Goal: Task Accomplishment & Management: Manage account settings

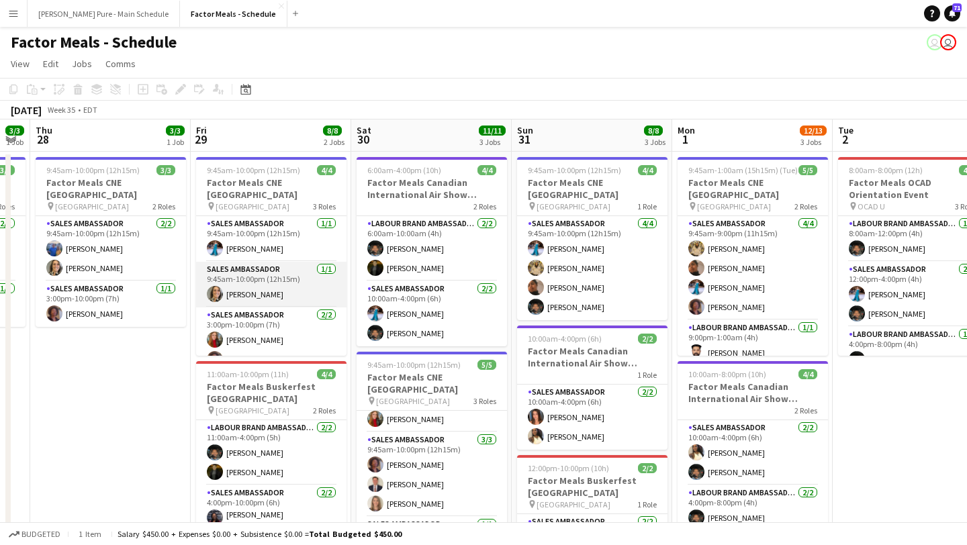
scroll to position [0, 609]
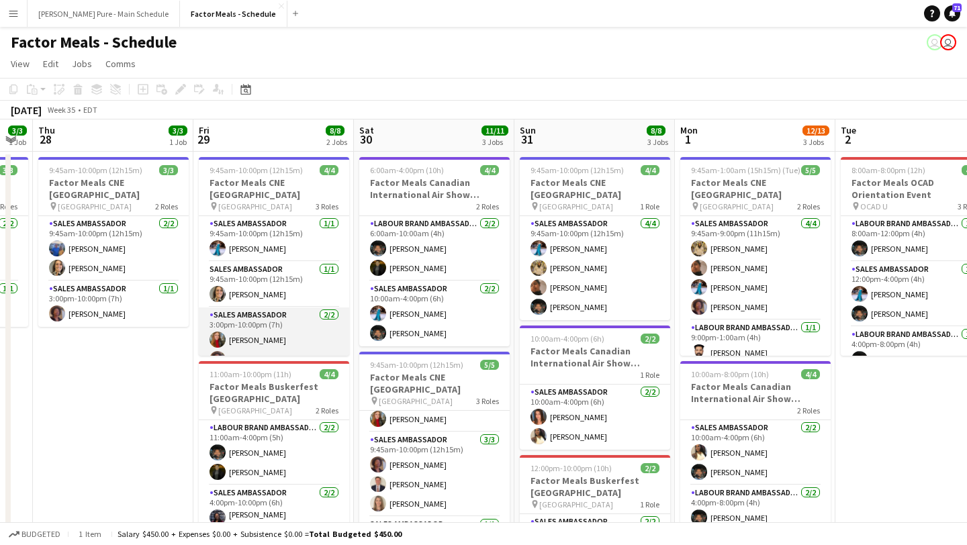
click at [220, 332] on app-user-avatar at bounding box center [218, 340] width 16 height 16
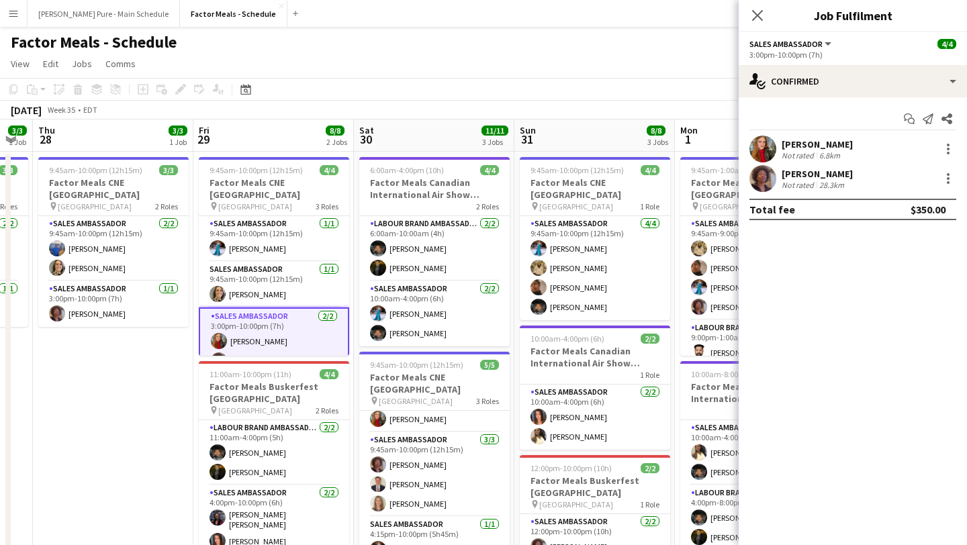
click at [769, 147] on app-user-avatar at bounding box center [763, 149] width 27 height 27
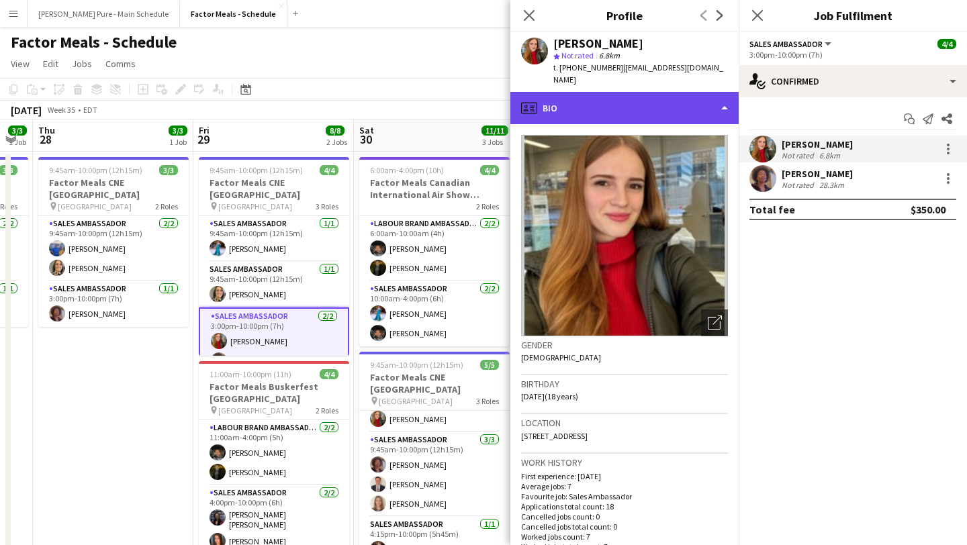
click at [696, 92] on div "profile Bio" at bounding box center [625, 108] width 228 height 32
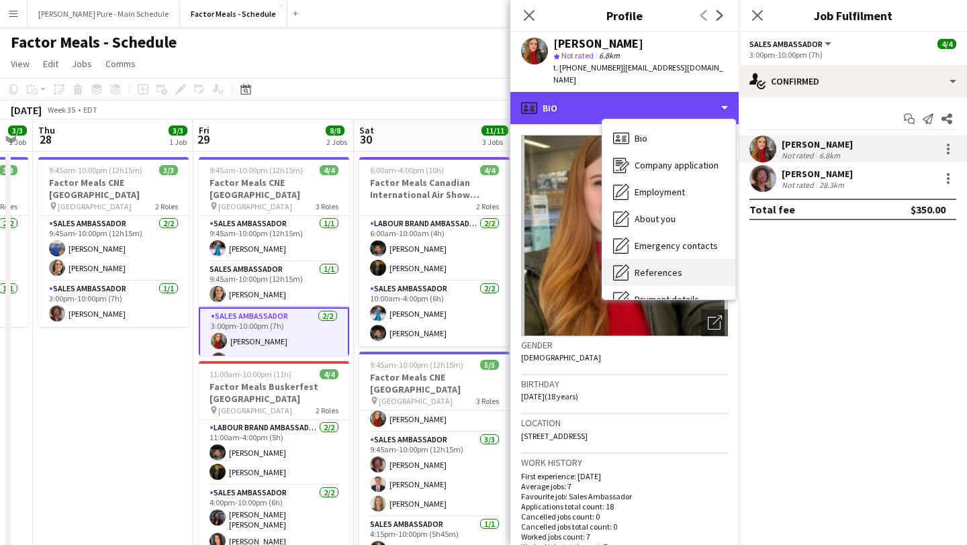
scroll to position [99, 0]
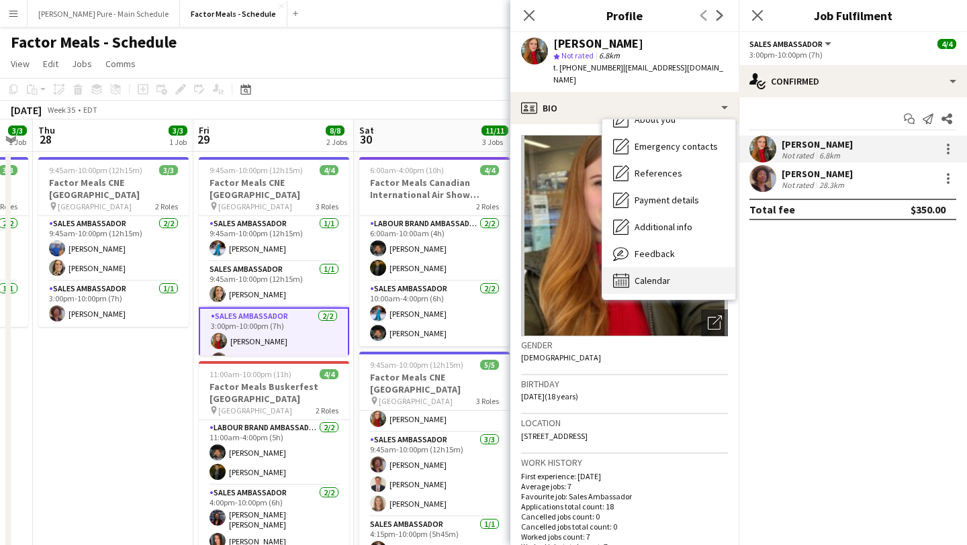
click at [680, 270] on div "Calendar Calendar" at bounding box center [669, 280] width 133 height 27
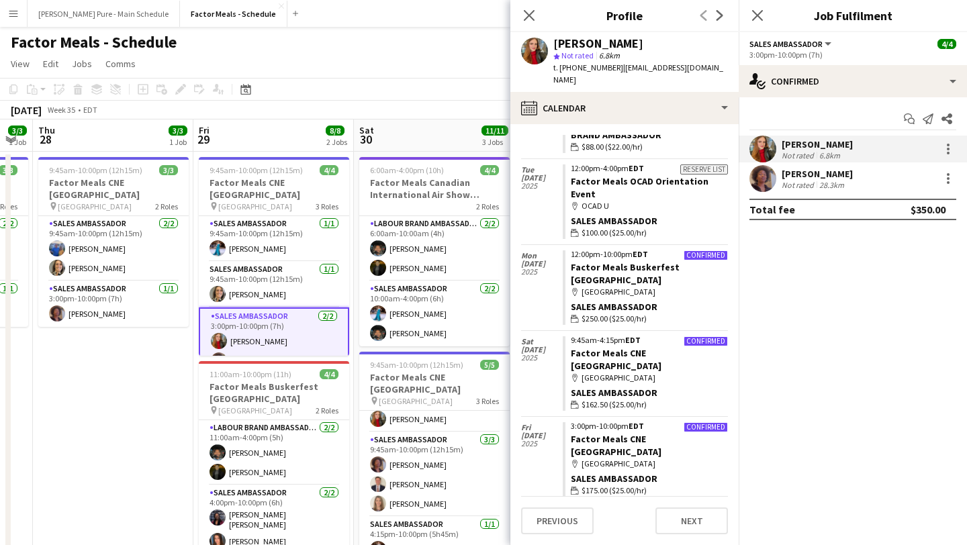
scroll to position [766, 0]
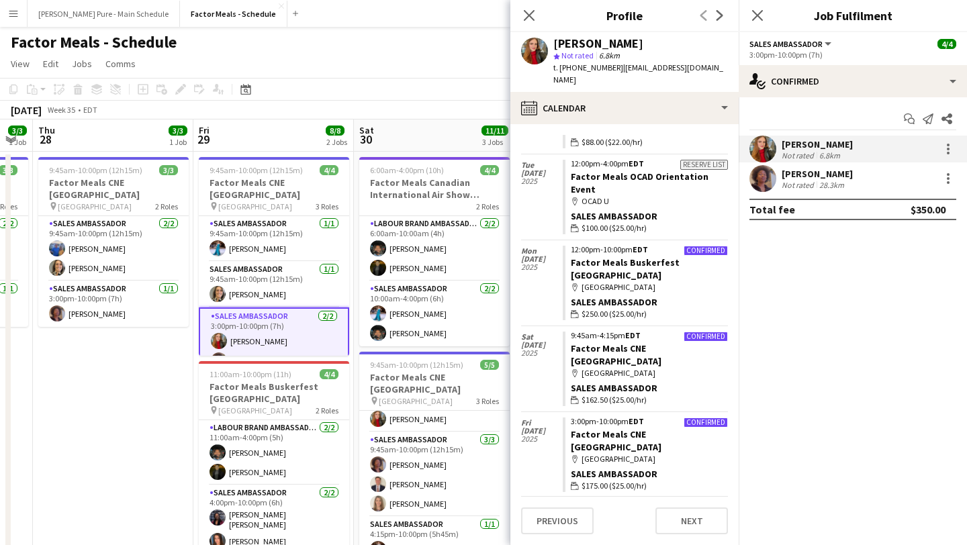
click at [754, 25] on div "Close pop-in" at bounding box center [758, 15] width 38 height 31
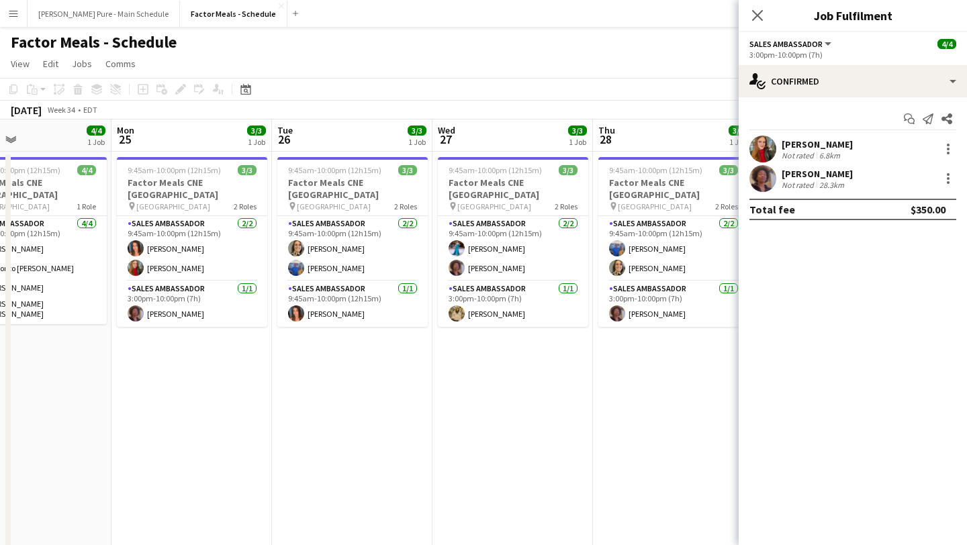
scroll to position [0, 308]
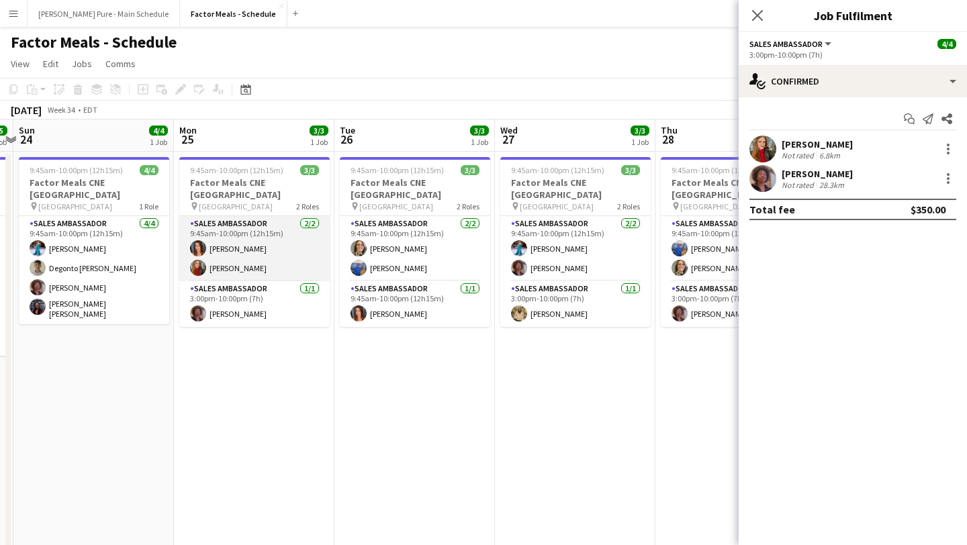
click at [275, 254] on app-card-role "Sales Ambassador 2/2 9:45am-10:00pm (12h15m) Sara Thompson Adeliia Hrechaniuk" at bounding box center [254, 248] width 150 height 65
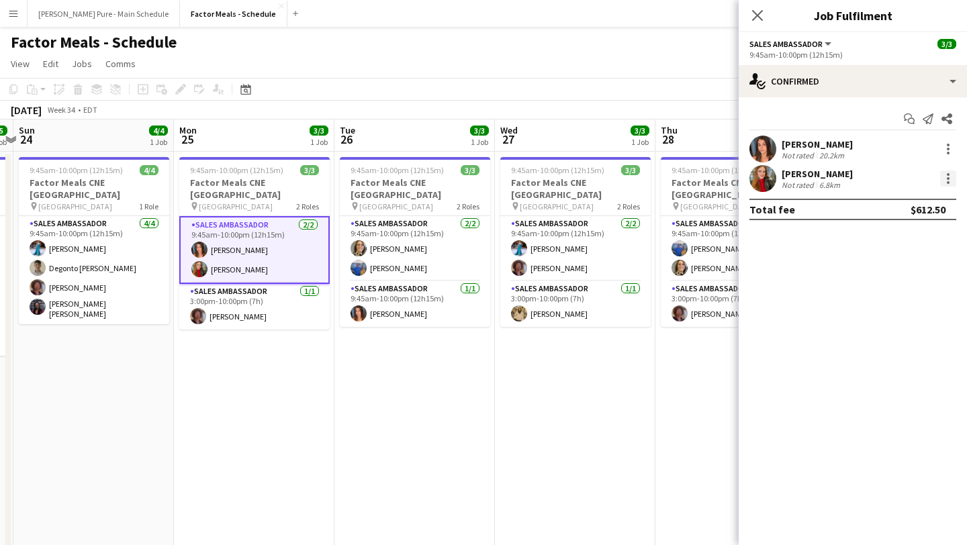
click at [950, 183] on div at bounding box center [948, 179] width 16 height 16
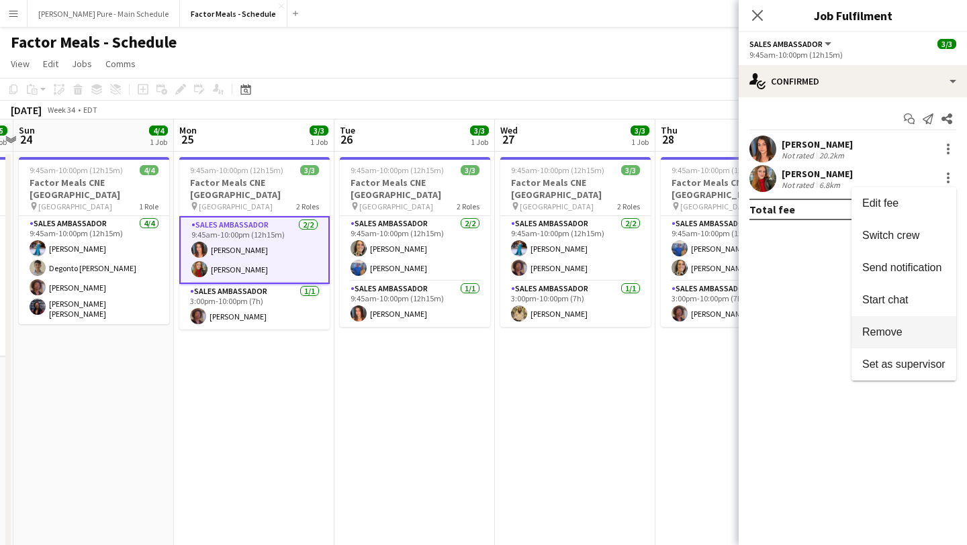
click at [911, 328] on span "Remove" at bounding box center [904, 332] width 83 height 12
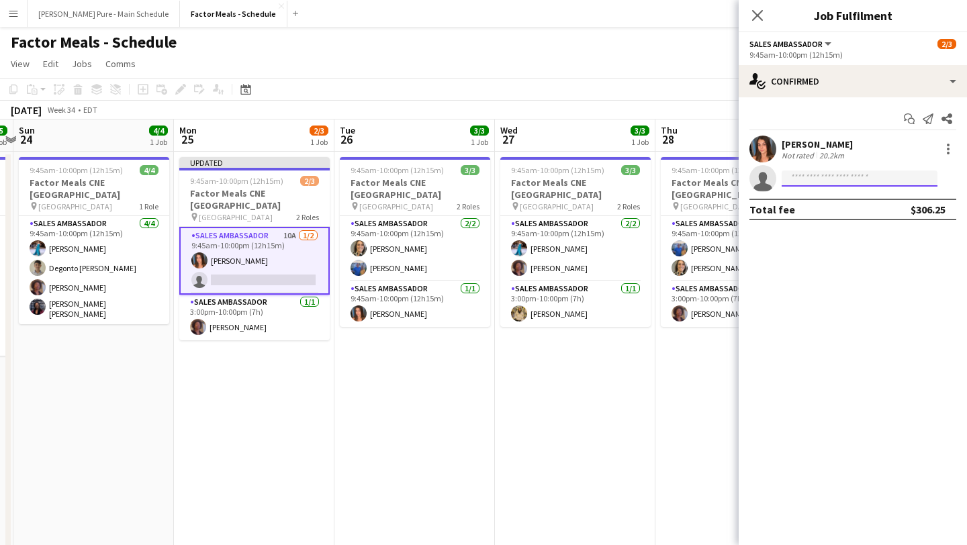
click at [843, 185] on input at bounding box center [860, 179] width 156 height 16
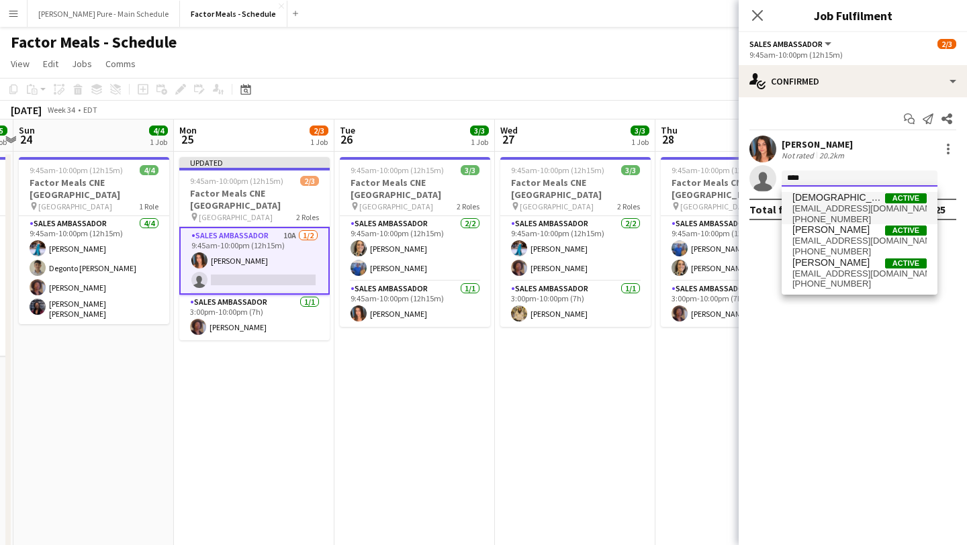
type input "****"
click at [840, 205] on span "mishnahmanoranjan@gmail.com" at bounding box center [860, 209] width 134 height 11
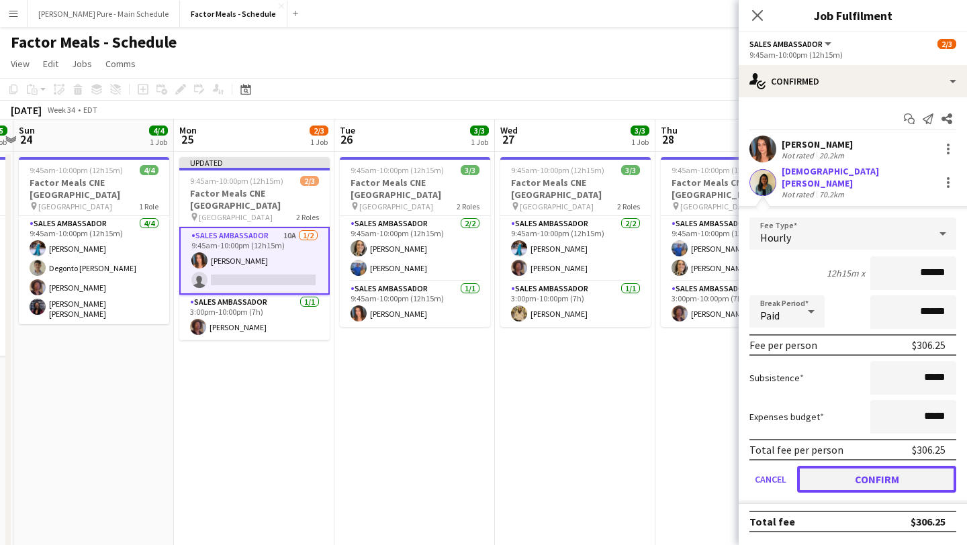
click at [859, 470] on button "Confirm" at bounding box center [876, 479] width 159 height 27
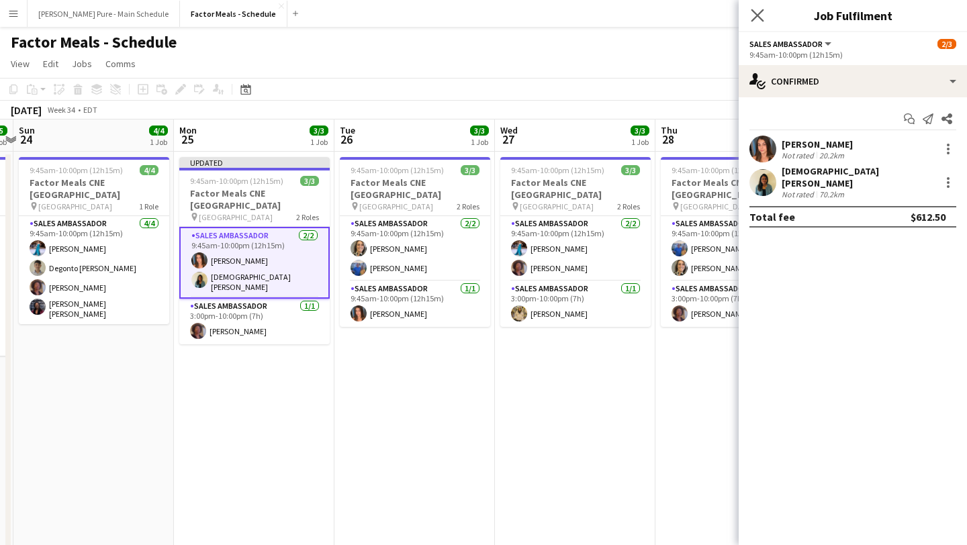
click at [762, 24] on app-icon "Close pop-in" at bounding box center [757, 15] width 19 height 19
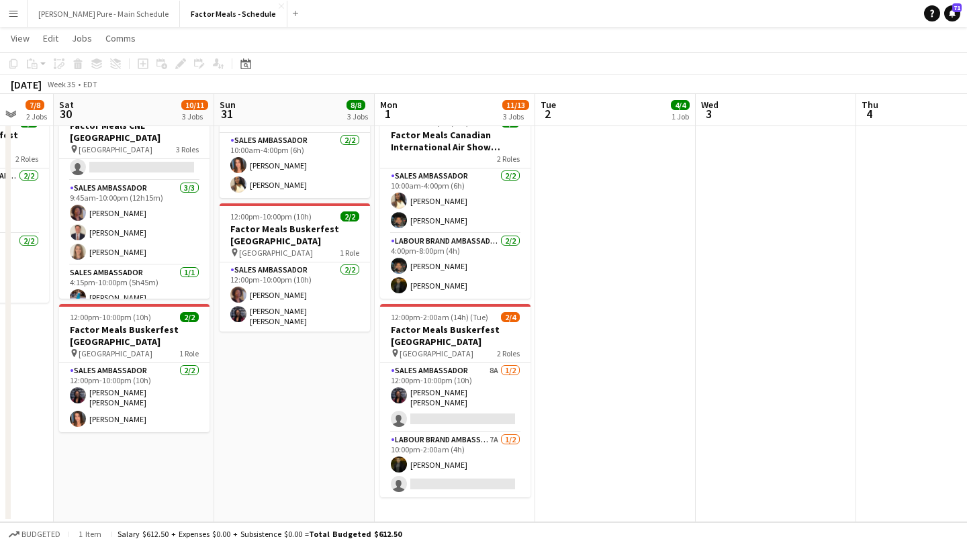
scroll to position [0, 429]
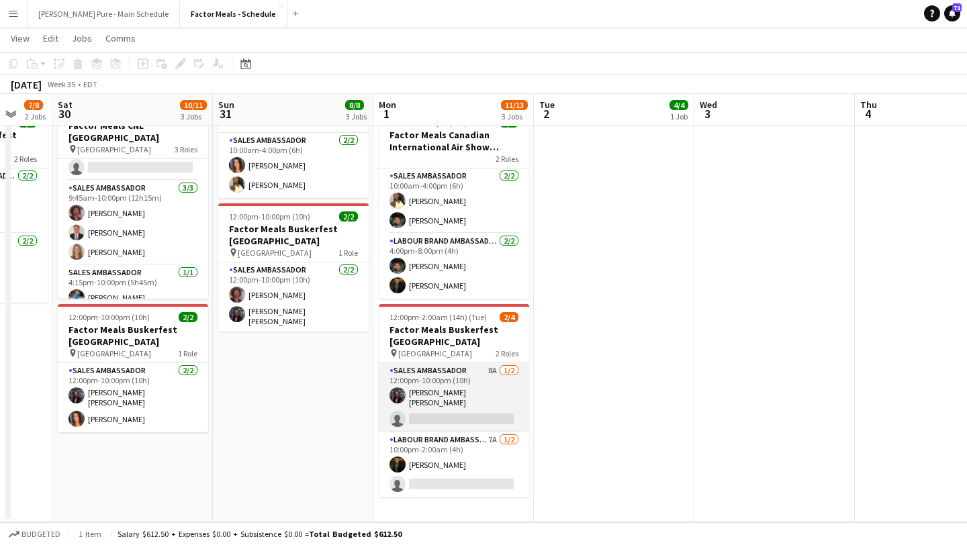
click at [471, 410] on app-card-role "Sales Ambassador 8A 1/2 12:00pm-10:00pm (10h) Joyce Silva Desmond single-neutra…" at bounding box center [454, 397] width 150 height 69
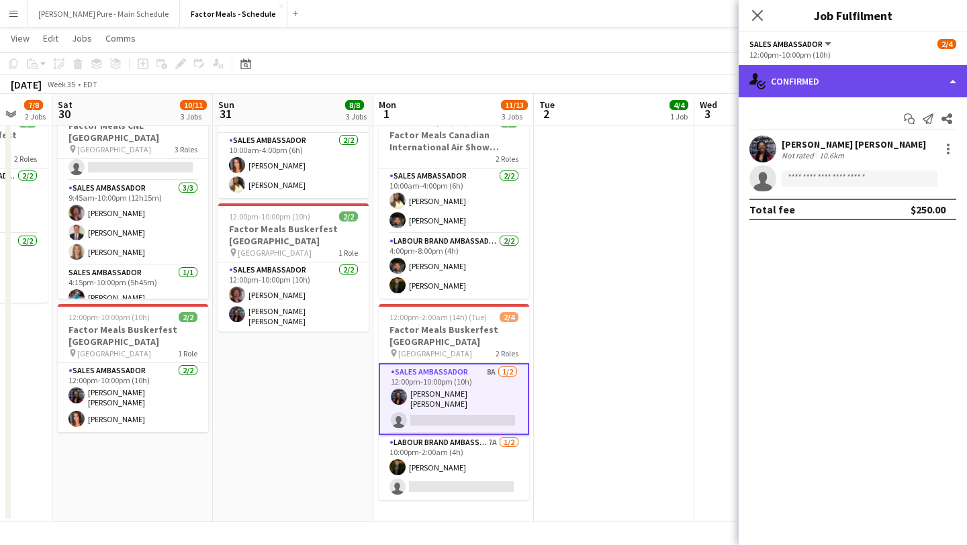
click at [925, 83] on div "single-neutral-actions-check-2 Confirmed" at bounding box center [853, 81] width 228 height 32
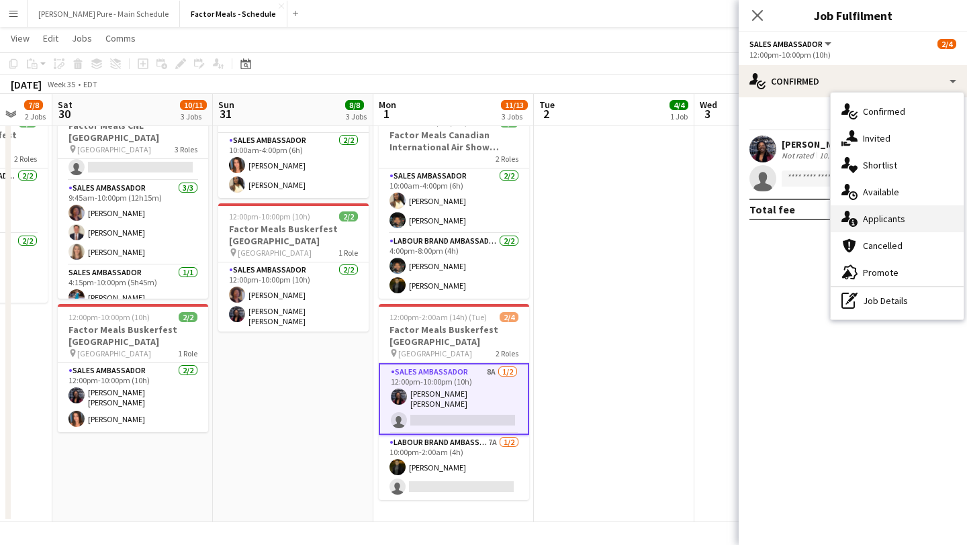
click at [924, 222] on div "single-neutral-actions-information Applicants" at bounding box center [897, 219] width 133 height 27
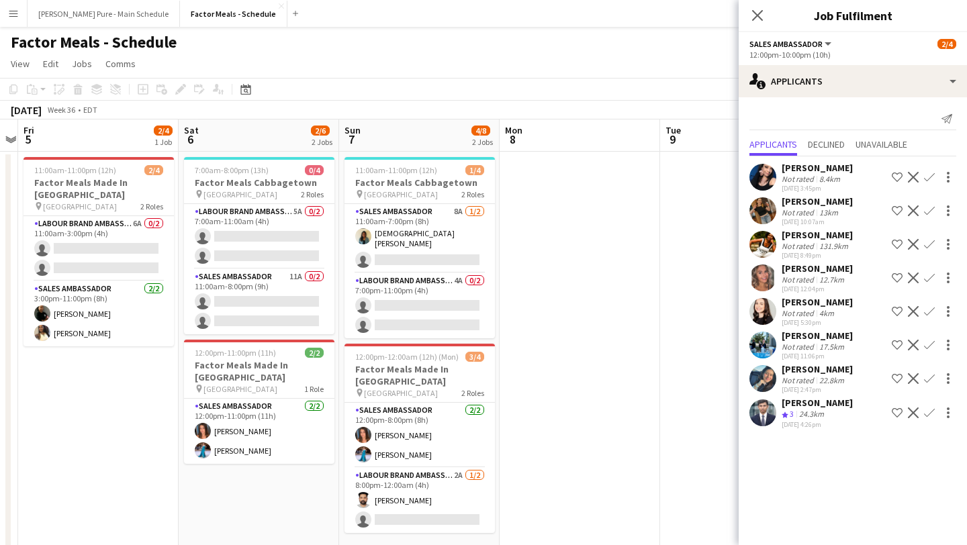
scroll to position [0, 464]
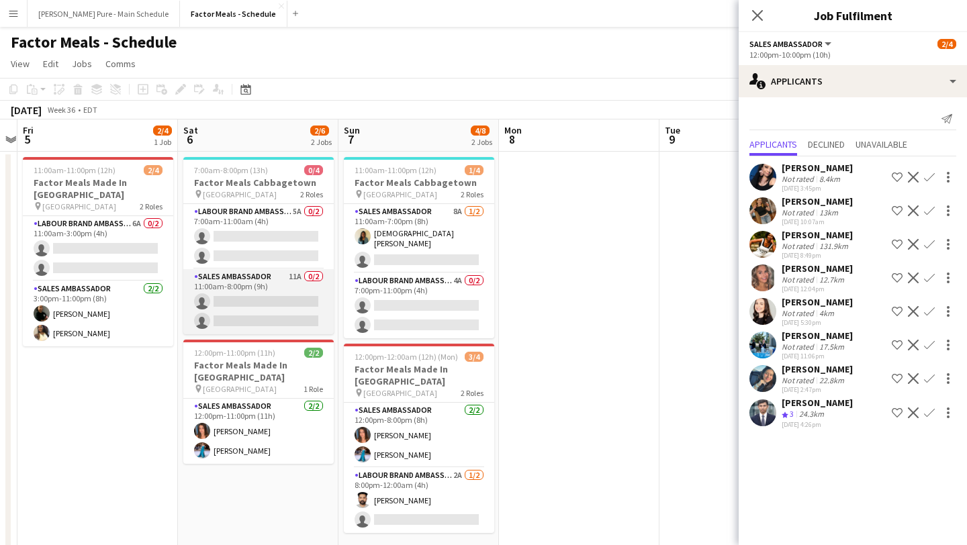
click at [291, 314] on app-card-role "Sales Ambassador 11A 0/2 11:00am-8:00pm (9h) single-neutral-actions single-neut…" at bounding box center [258, 301] width 150 height 65
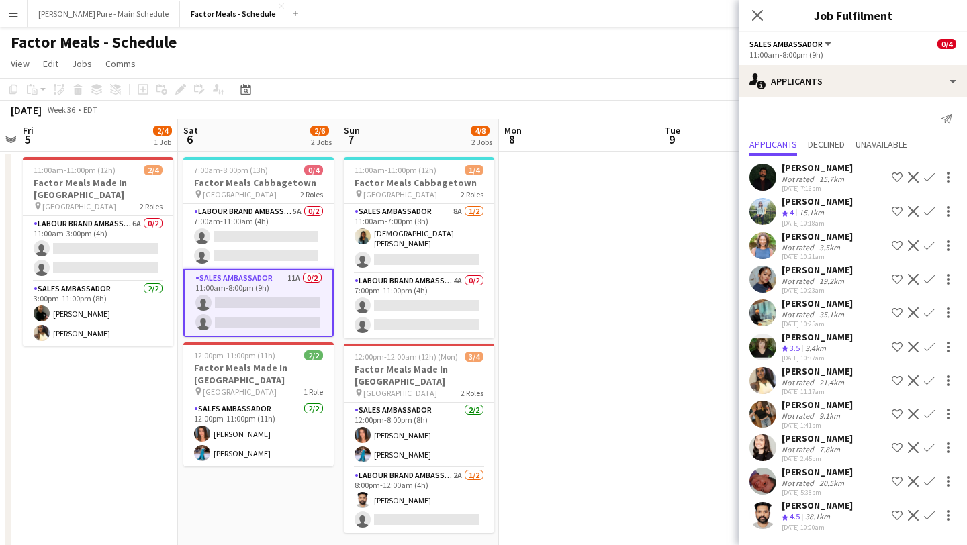
scroll to position [11, 0]
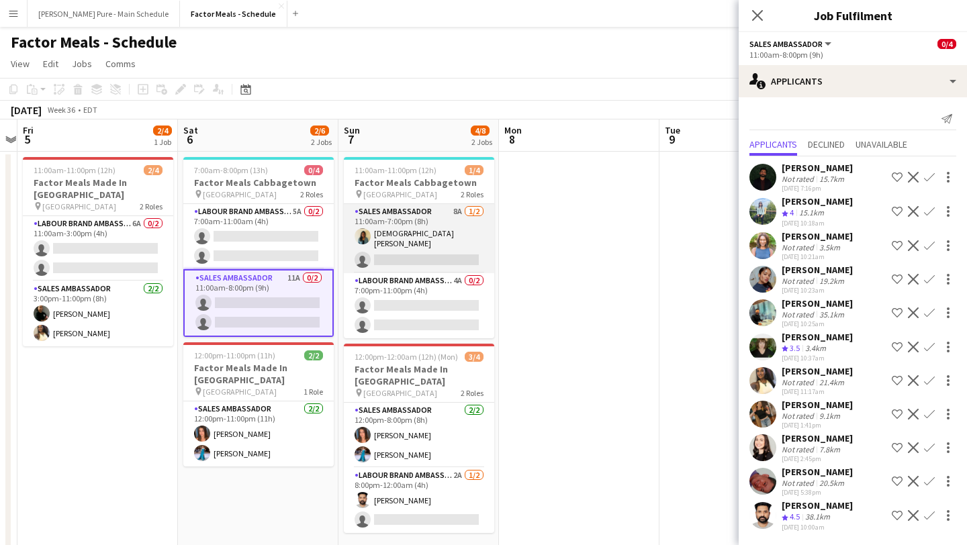
click at [402, 251] on app-card-role "Sales Ambassador 8A 1/2 11:00am-7:00pm (8h) Mishnah Manoranjan single-neutral-a…" at bounding box center [419, 238] width 150 height 69
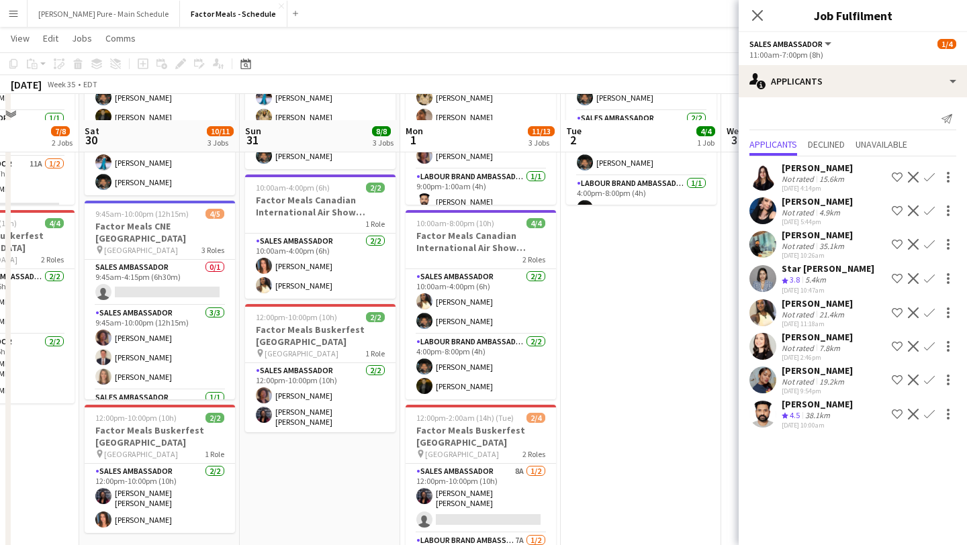
scroll to position [189, 0]
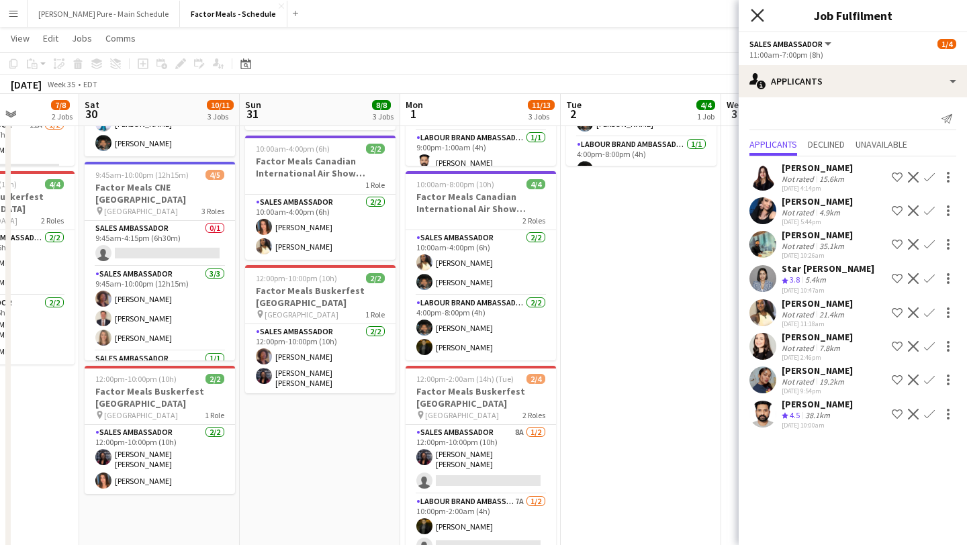
click at [753, 17] on icon "Close pop-in" at bounding box center [757, 15] width 13 height 13
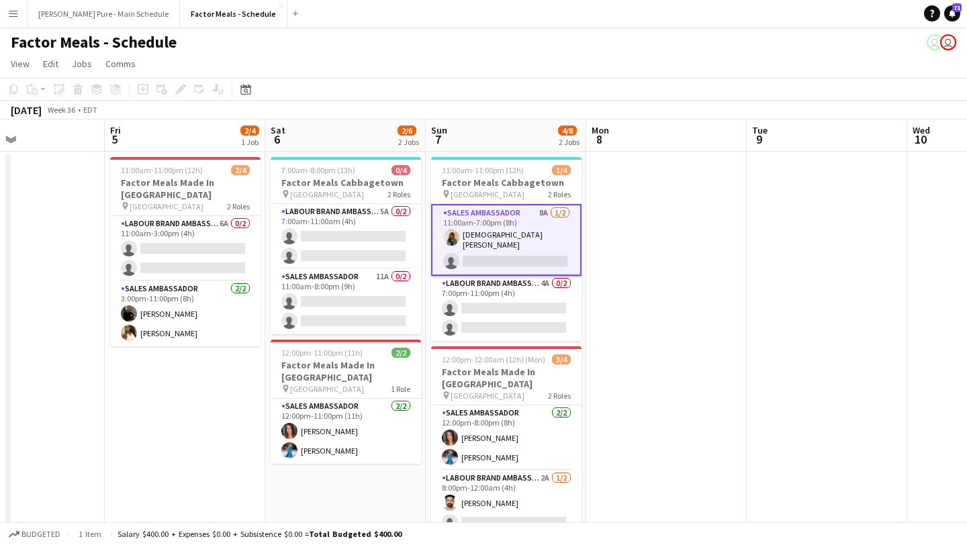
scroll to position [0, 543]
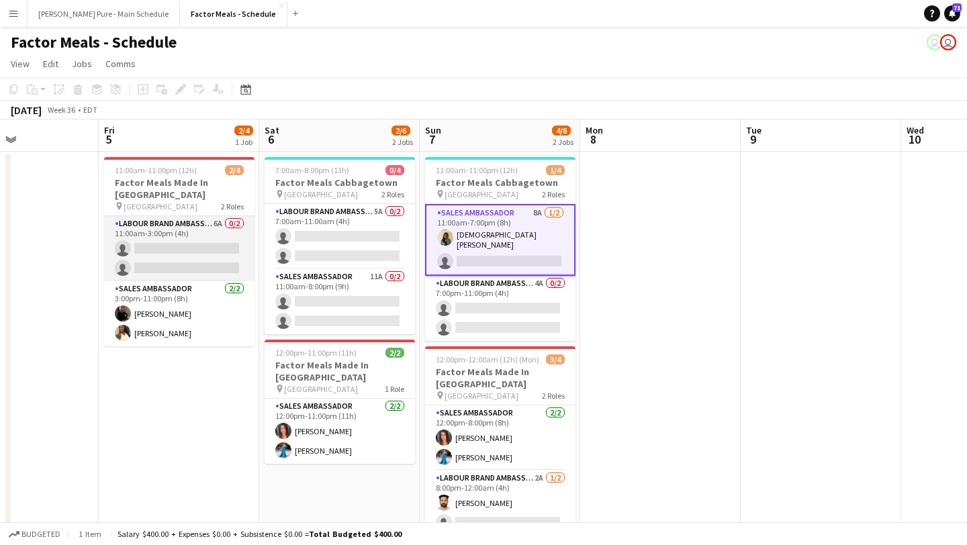
click at [198, 244] on app-card-role "Labour Brand Ambassadors 6A 0/2 11:00am-3:00pm (4h) single-neutral-actions sing…" at bounding box center [179, 248] width 150 height 65
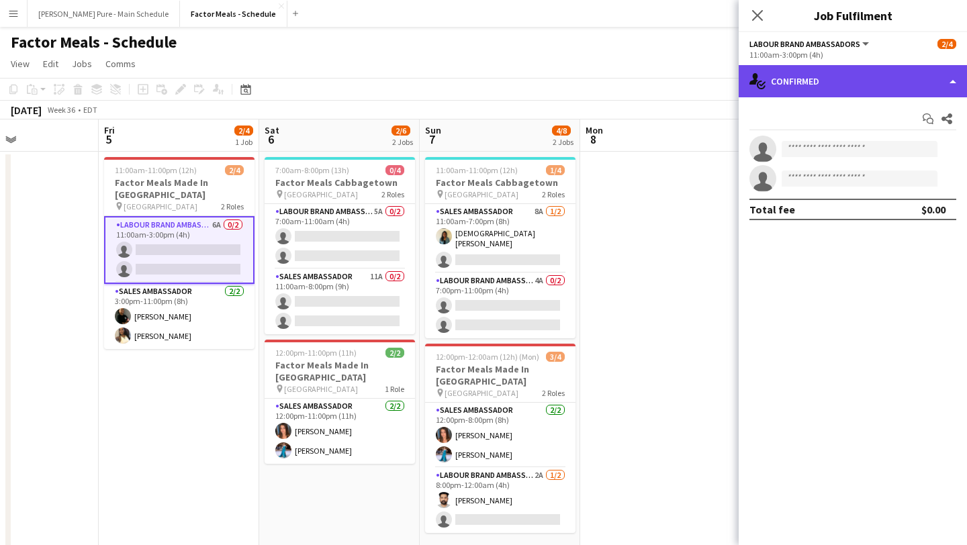
click at [838, 77] on div "single-neutral-actions-check-2 Confirmed" at bounding box center [853, 81] width 228 height 32
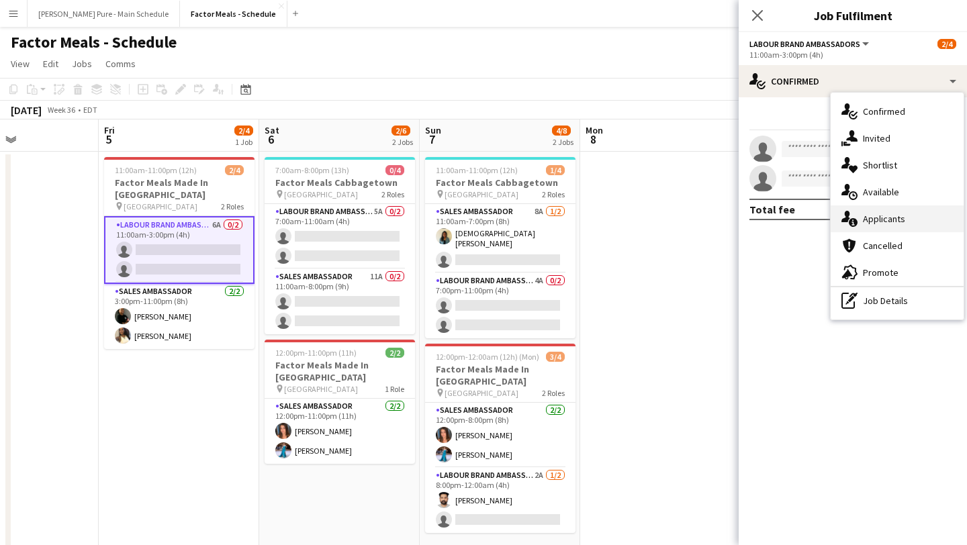
click at [910, 213] on div "single-neutral-actions-information Applicants" at bounding box center [897, 219] width 133 height 27
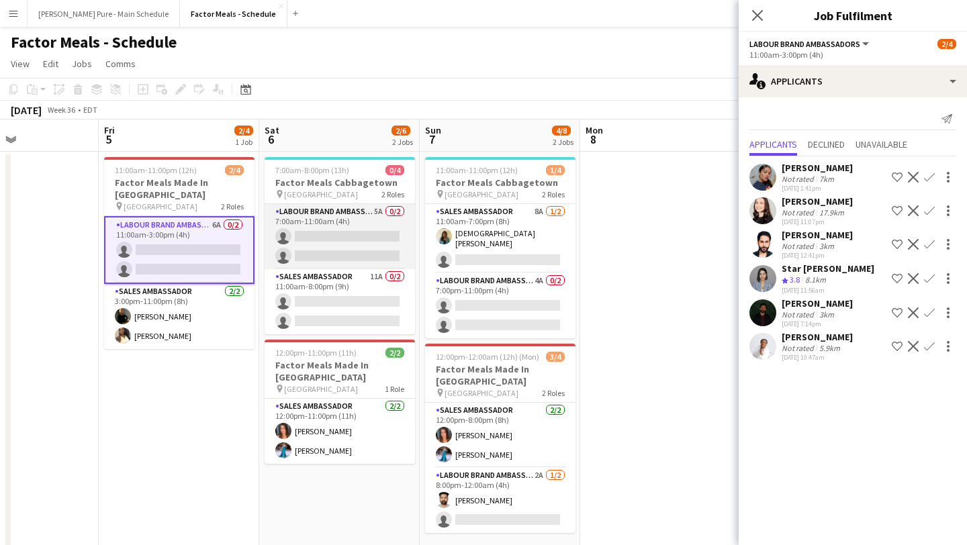
click at [347, 236] on app-card-role "Labour Brand Ambassadors 5A 0/2 7:00am-11:00am (4h) single-neutral-actions sing…" at bounding box center [340, 236] width 150 height 65
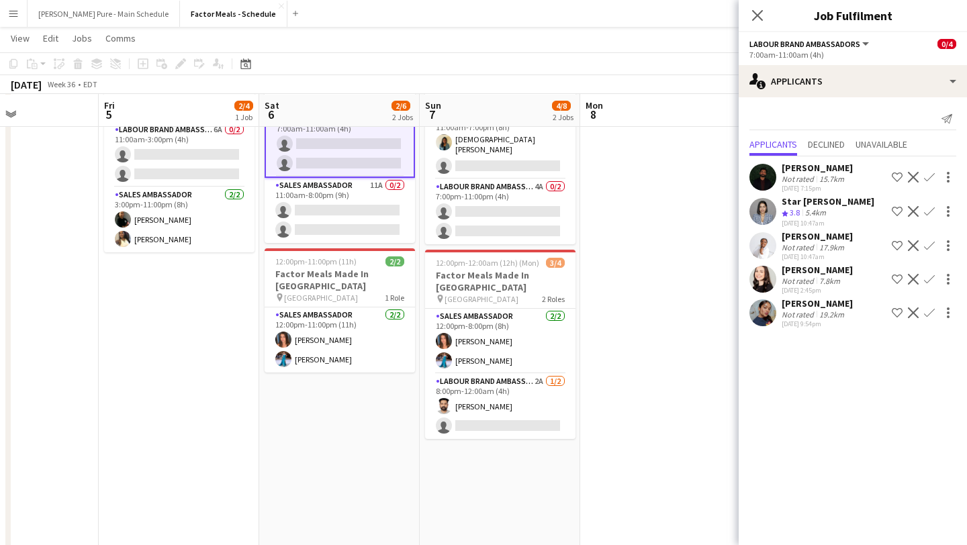
scroll to position [95, 0]
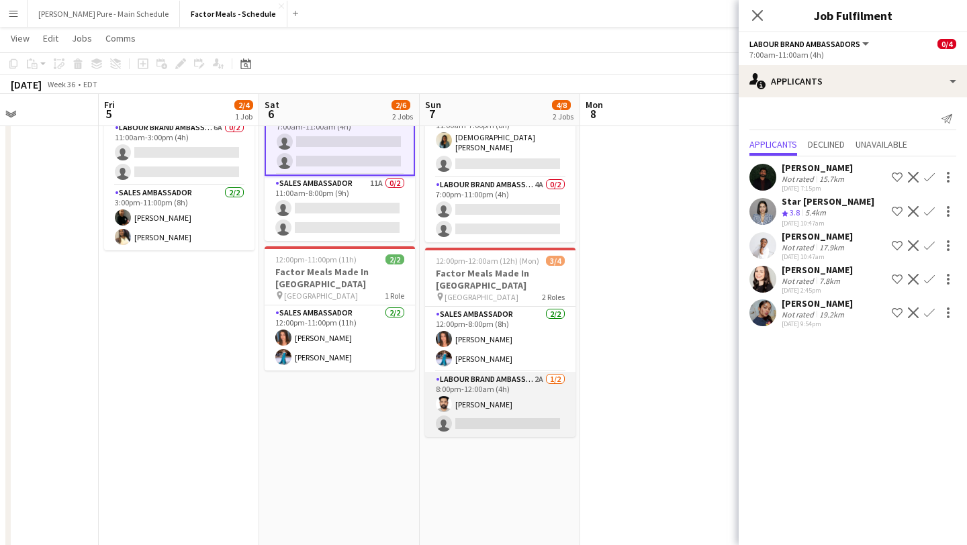
click at [521, 384] on app-card-role "Labour Brand Ambassadors 2A 1/2 8:00pm-12:00am (4h) Loveneet Goutam single-neut…" at bounding box center [500, 404] width 150 height 65
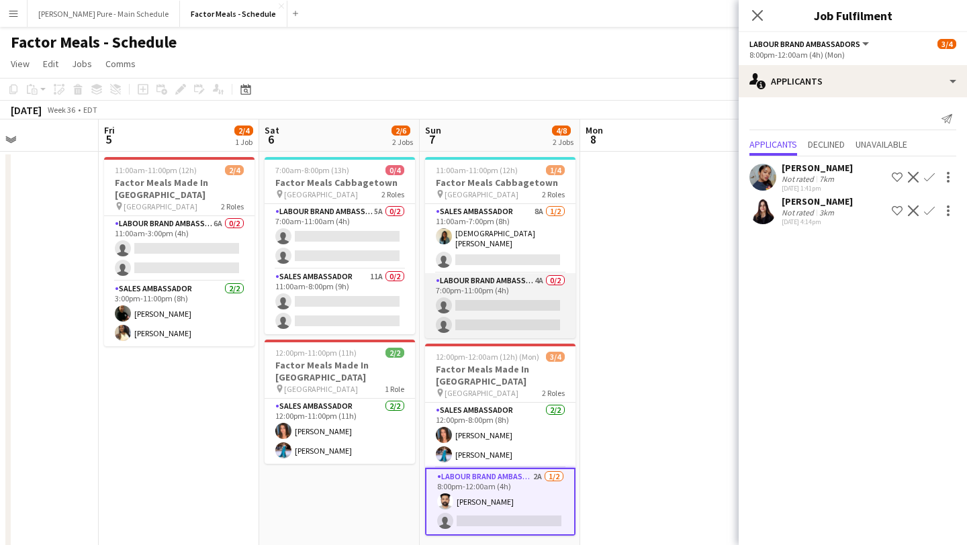
scroll to position [0, 543]
click at [505, 300] on app-card-role "Labour Brand Ambassadors 4A 0/2 7:00pm-11:00pm (4h) single-neutral-actions sing…" at bounding box center [501, 305] width 150 height 65
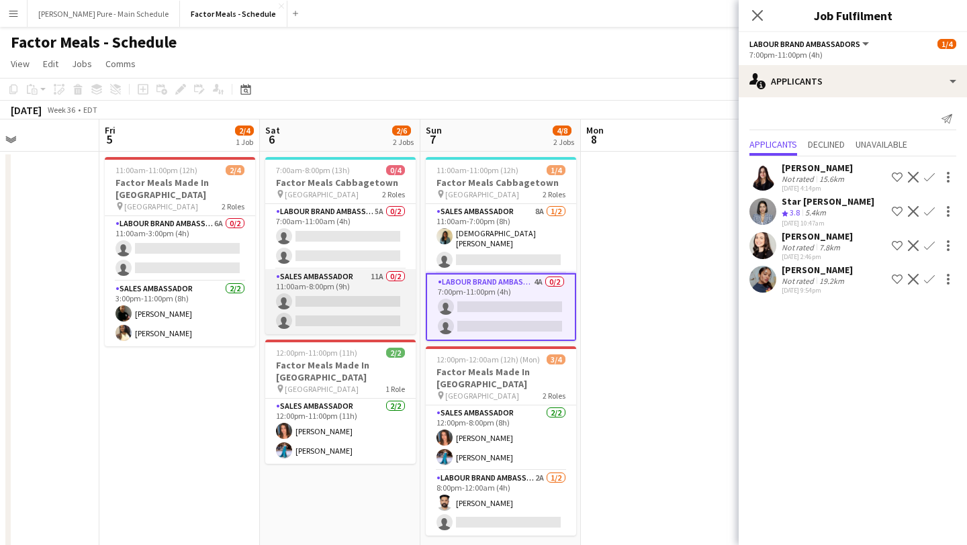
click at [369, 302] on app-card-role "Sales Ambassador 11A 0/2 11:00am-8:00pm (9h) single-neutral-actions single-neut…" at bounding box center [340, 301] width 150 height 65
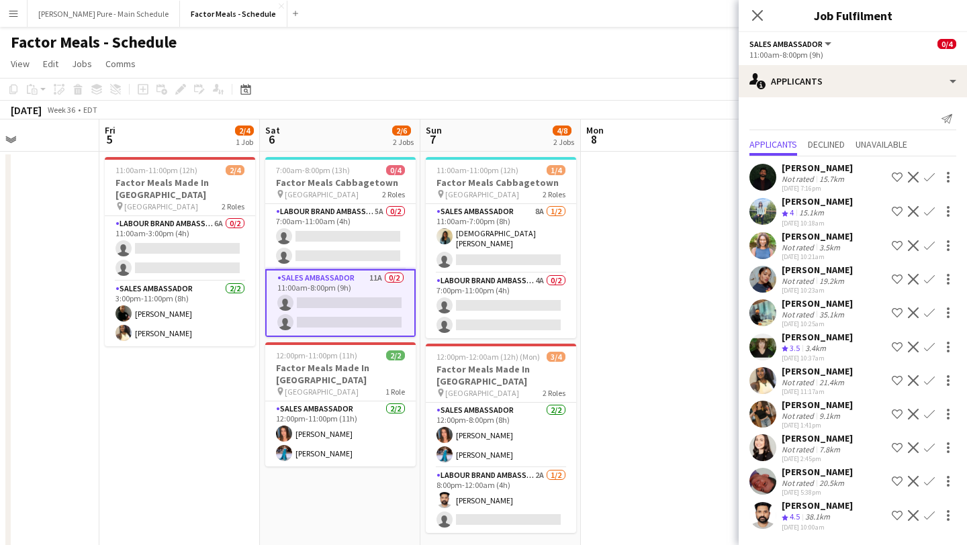
click at [307, 312] on app-card-role "Sales Ambassador 11A 0/2 11:00am-8:00pm (9h) single-neutral-actions single-neut…" at bounding box center [340, 303] width 150 height 68
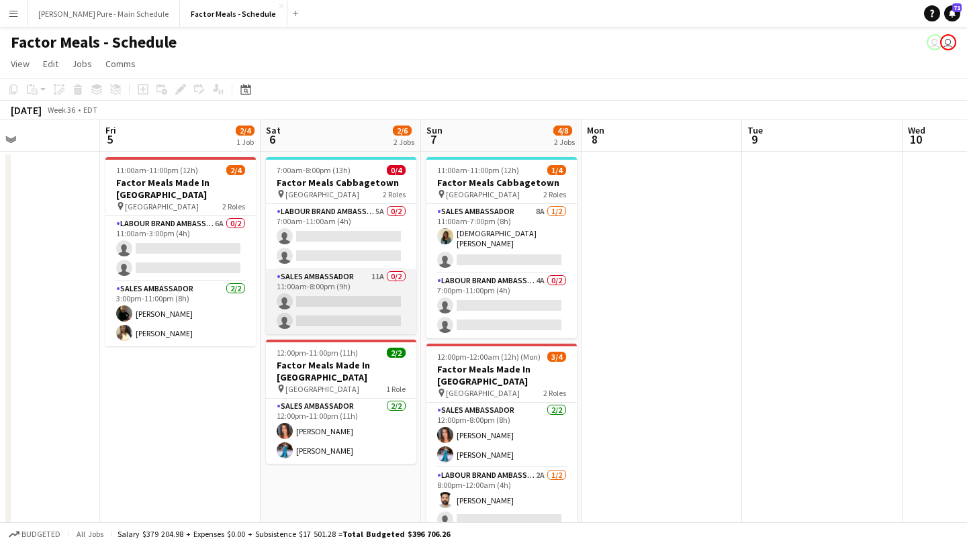
click at [307, 312] on app-card-role "Sales Ambassador 11A 0/2 11:00am-8:00pm (9h) single-neutral-actions single-neut…" at bounding box center [341, 301] width 150 height 65
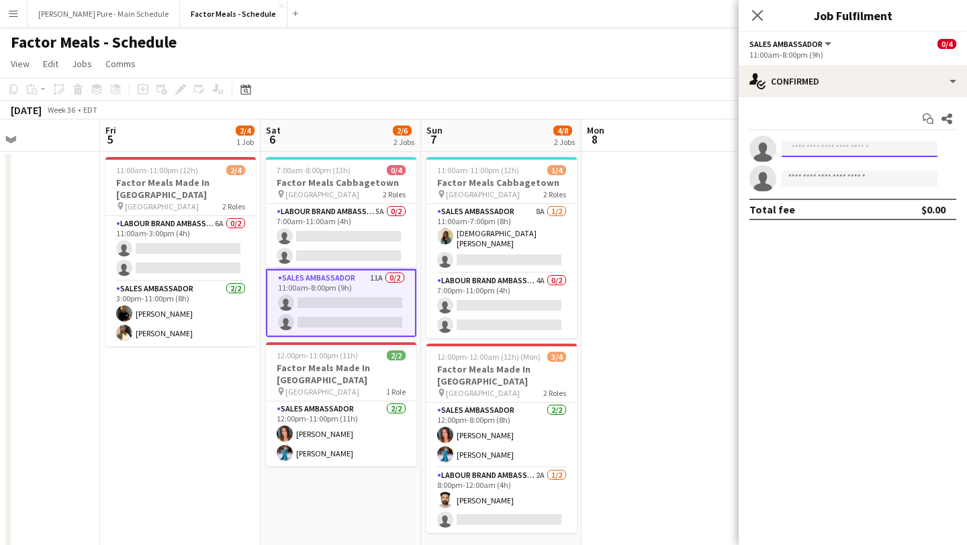
click at [849, 149] on input at bounding box center [860, 149] width 156 height 16
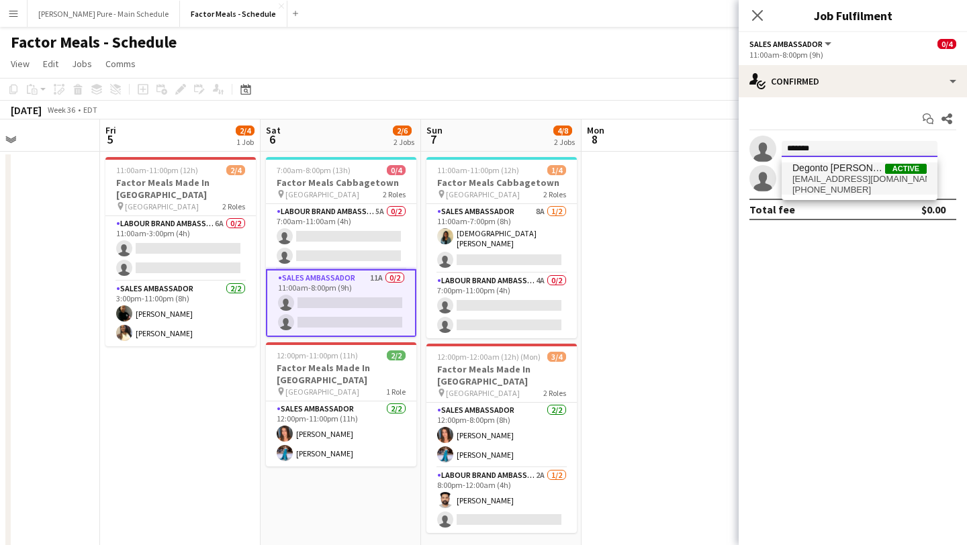
type input "*******"
click at [855, 178] on span "degontomazumder@gmail.com" at bounding box center [860, 179] width 134 height 11
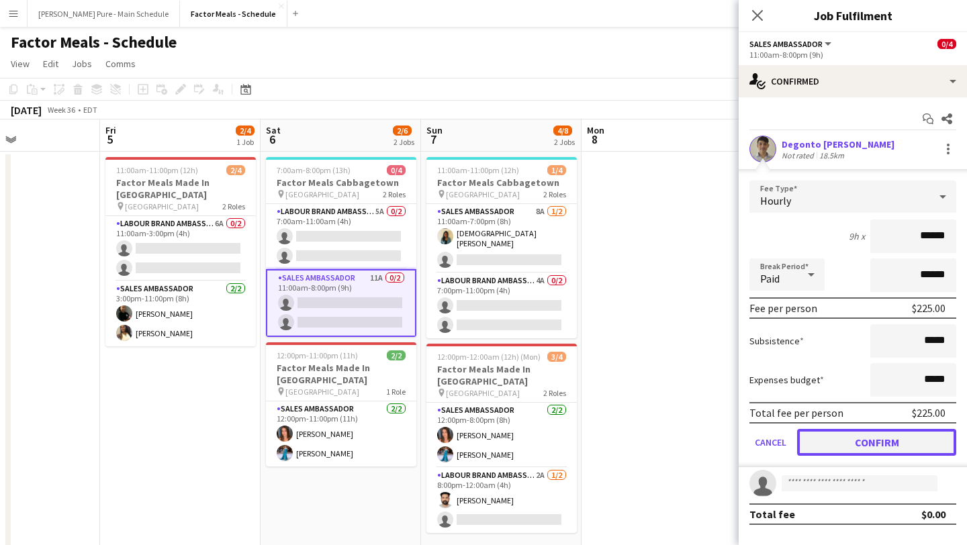
click at [867, 441] on button "Confirm" at bounding box center [876, 442] width 159 height 27
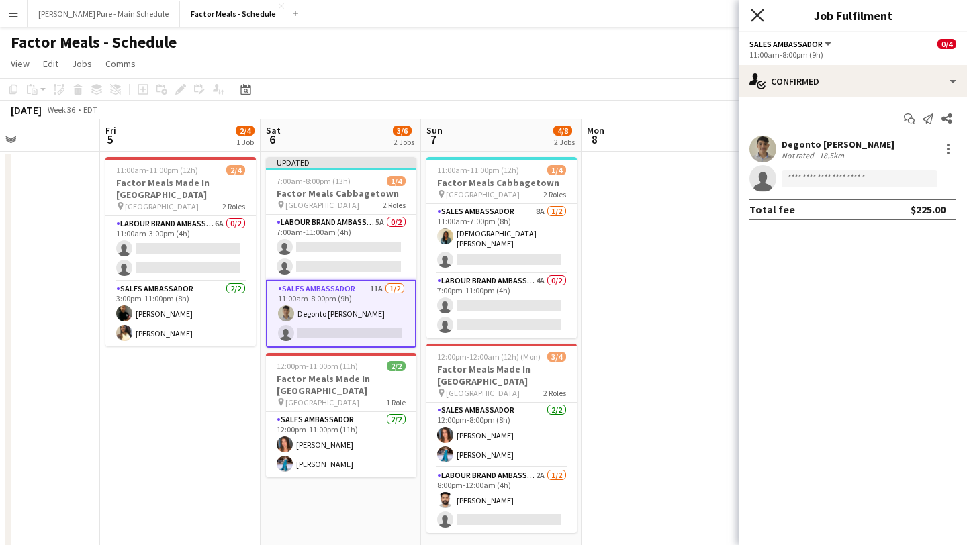
click at [762, 12] on icon "Close pop-in" at bounding box center [757, 15] width 13 height 13
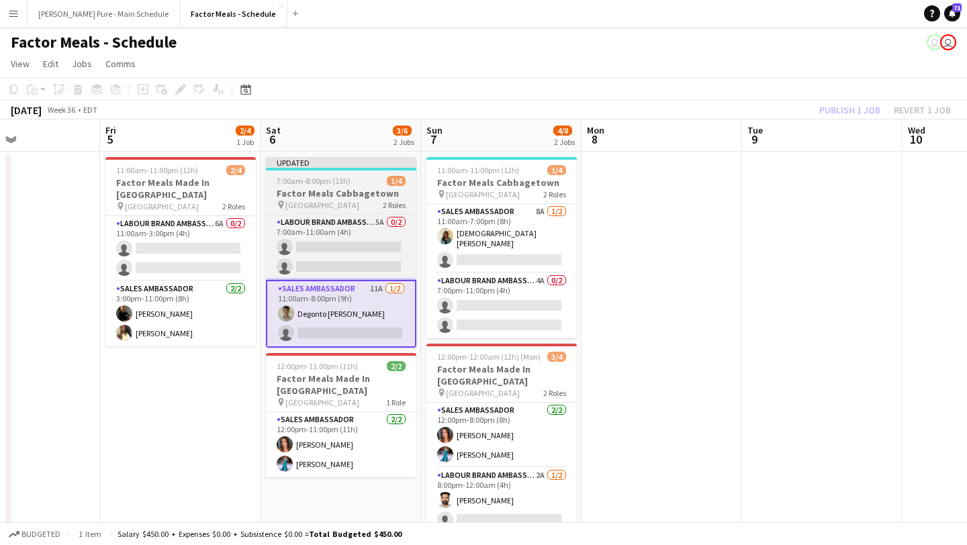
click at [362, 179] on div "7:00am-8:00pm (13h) 1/4" at bounding box center [341, 181] width 150 height 10
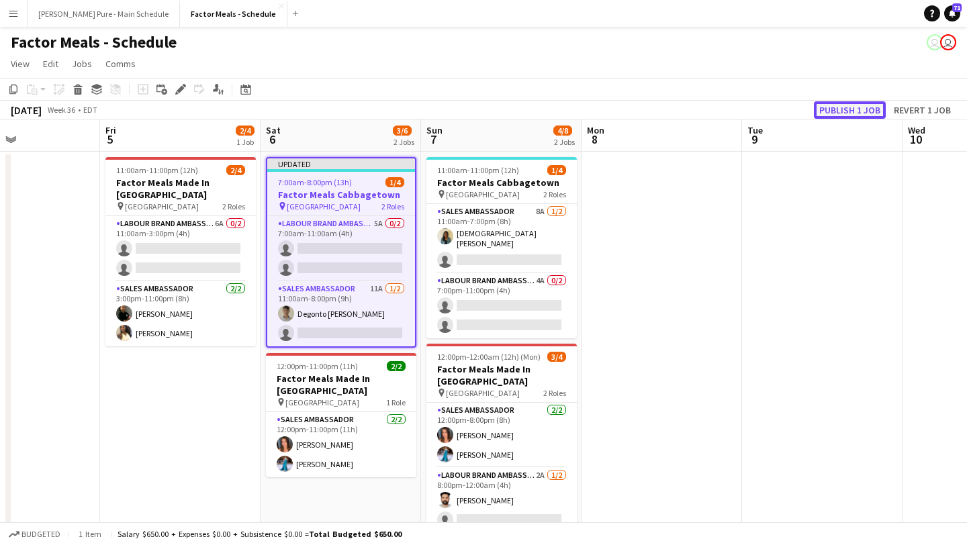
click at [833, 114] on button "Publish 1 job" at bounding box center [850, 109] width 72 height 17
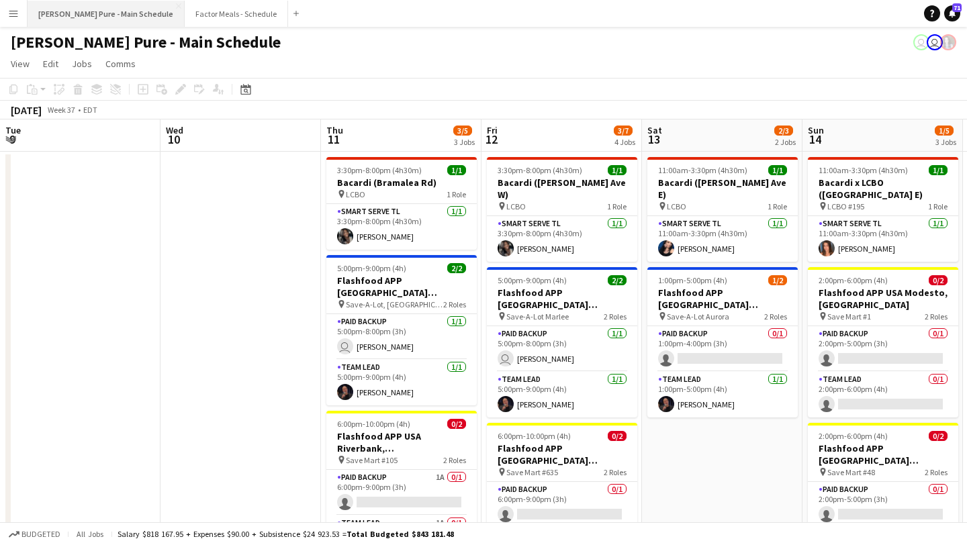
scroll to position [0, 609]
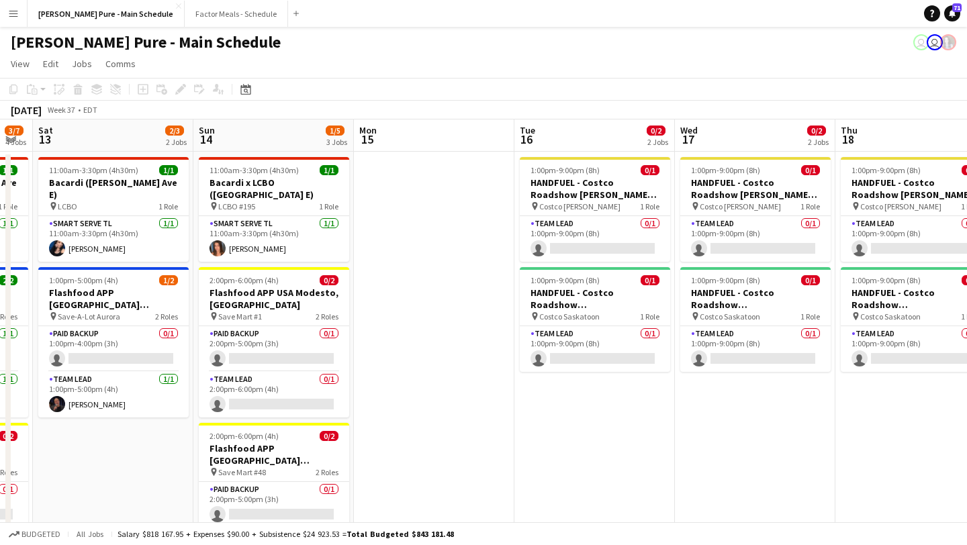
click at [15, 20] on button "Menu" at bounding box center [13, 13] width 27 height 27
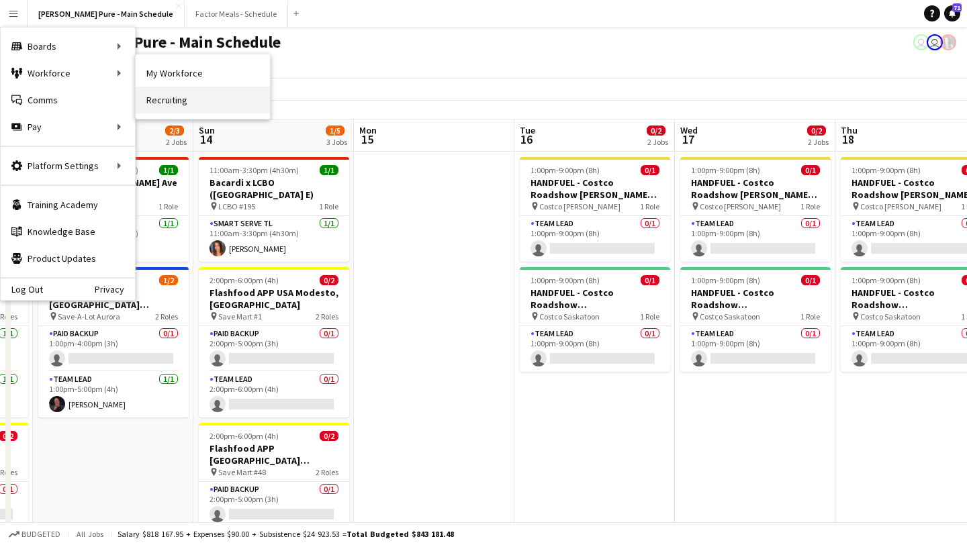
click at [185, 93] on link "Recruiting" at bounding box center [203, 100] width 134 height 27
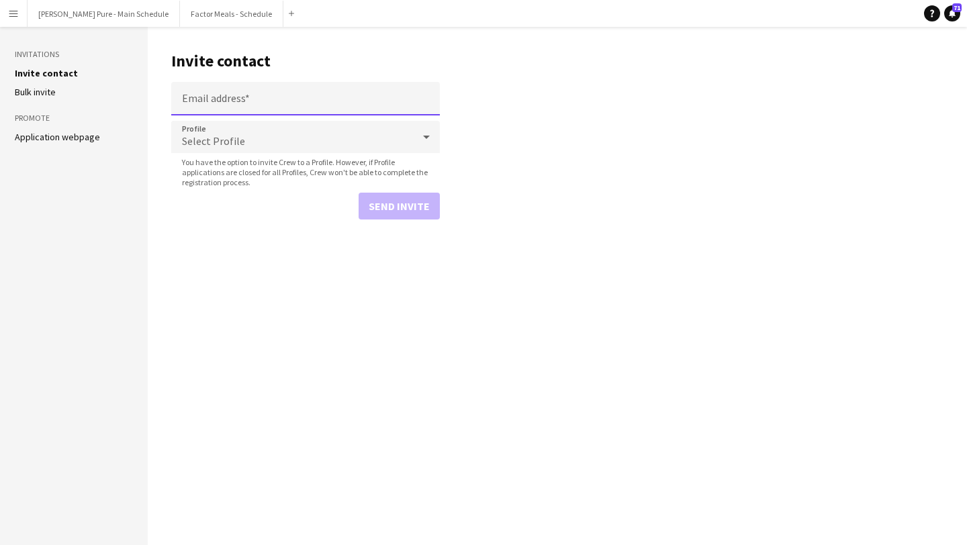
click at [259, 101] on input "Email address" at bounding box center [305, 99] width 269 height 34
paste input "**********"
type input "**********"
click at [386, 206] on button "Send invite" at bounding box center [399, 206] width 81 height 27
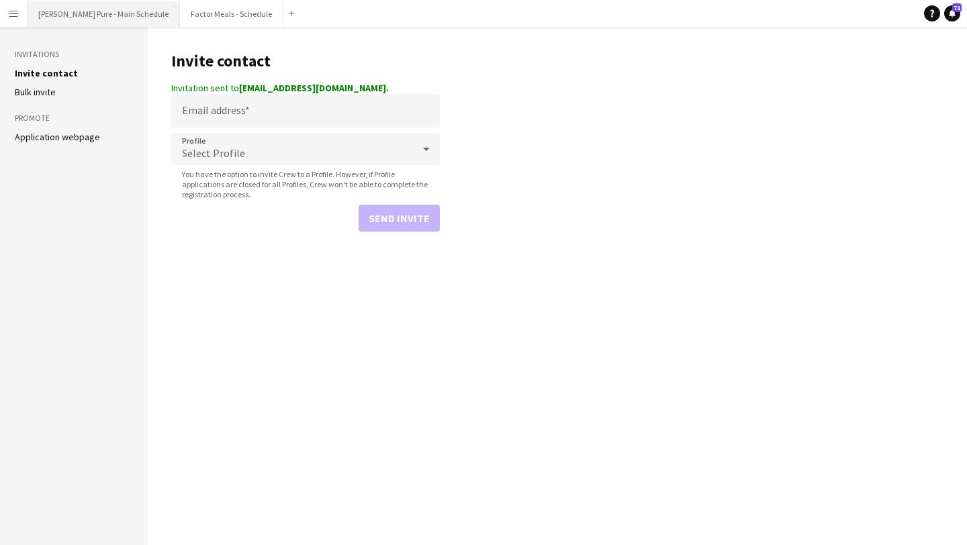
click at [56, 5] on button "[PERSON_NAME] Pure - Main Schedule Close" at bounding box center [104, 14] width 152 height 26
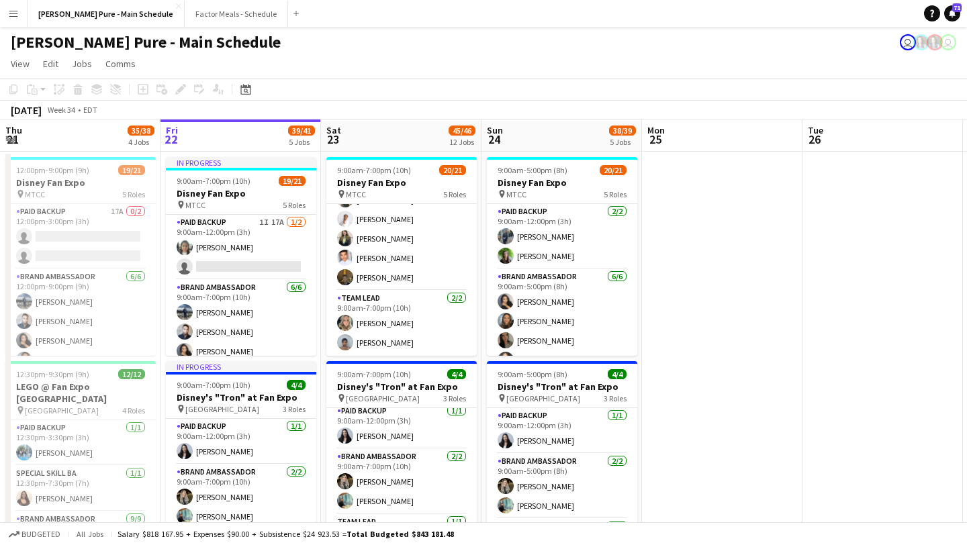
click at [10, 20] on button "Menu" at bounding box center [13, 13] width 27 height 27
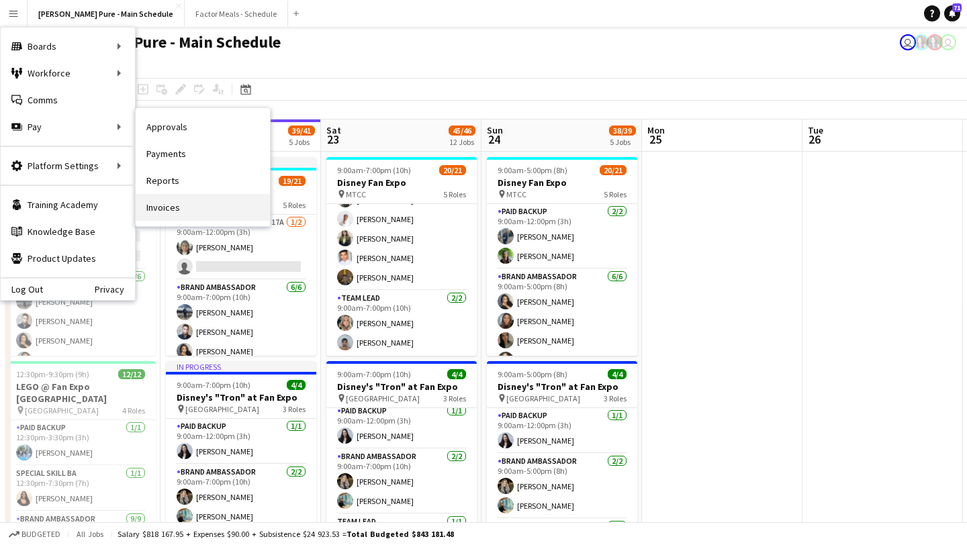
click at [216, 217] on link "Invoices" at bounding box center [203, 207] width 134 height 27
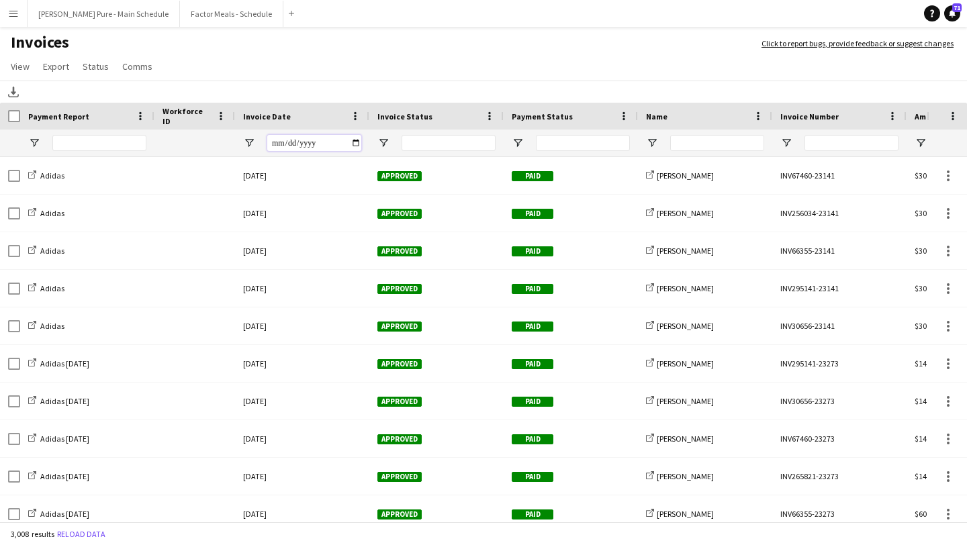
click at [361, 146] on input "Invoice Date Filter Input" at bounding box center [314, 143] width 94 height 16
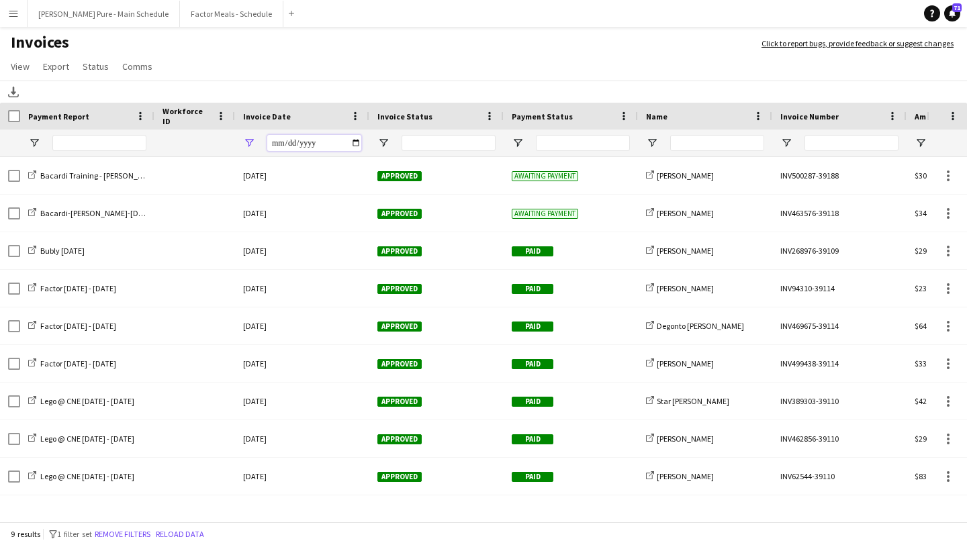
click at [357, 148] on input "**********" at bounding box center [314, 143] width 94 height 16
click at [355, 142] on input "**********" at bounding box center [314, 143] width 94 height 16
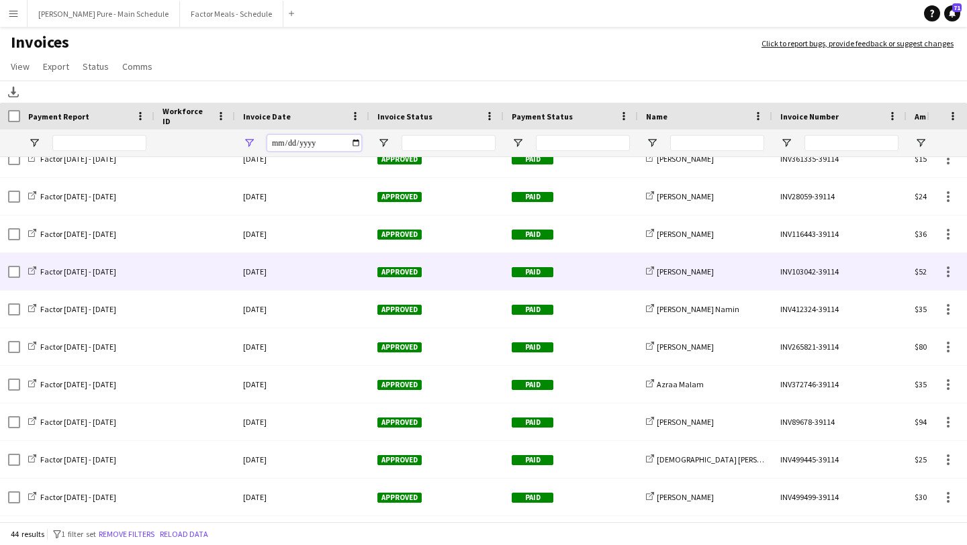
scroll to position [353, 0]
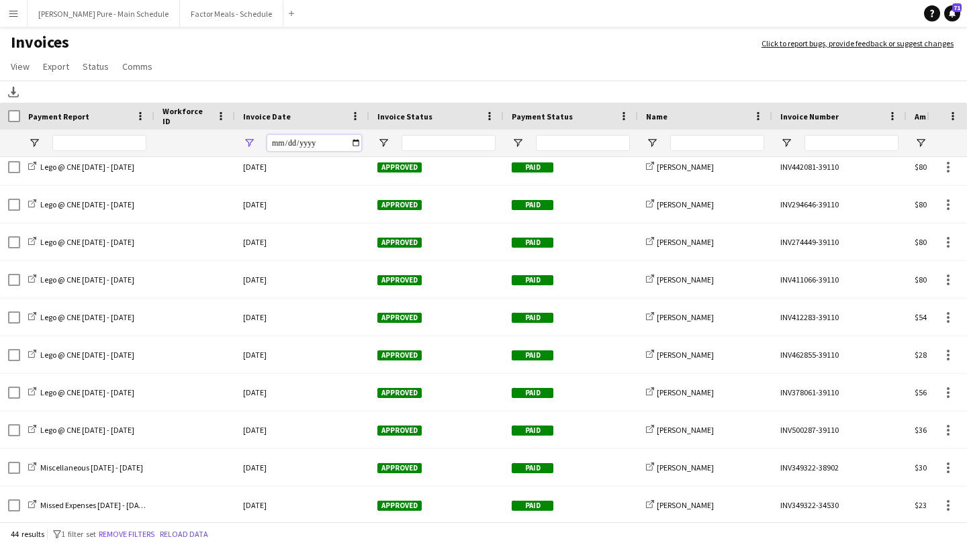
click at [360, 144] on input "**********" at bounding box center [314, 143] width 94 height 16
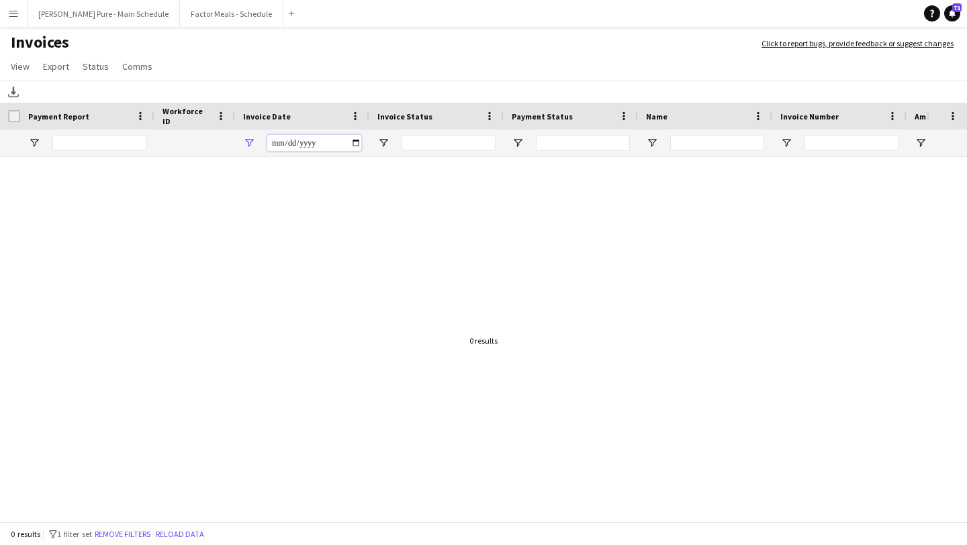
click at [347, 151] on input "**********" at bounding box center [314, 143] width 94 height 16
click at [355, 147] on input "**********" at bounding box center [314, 143] width 94 height 16
type input "**********"
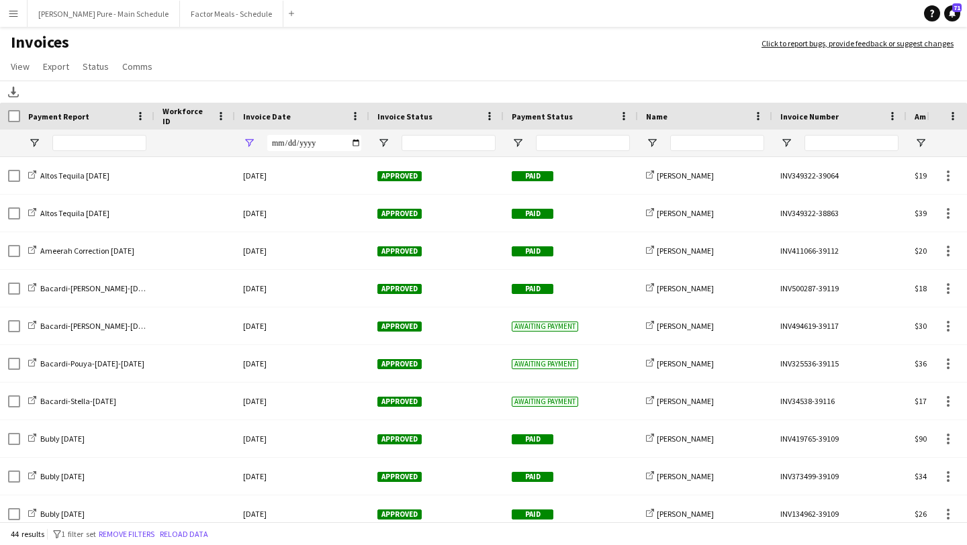
click at [18, 17] on app-icon "Menu" at bounding box center [13, 13] width 11 height 11
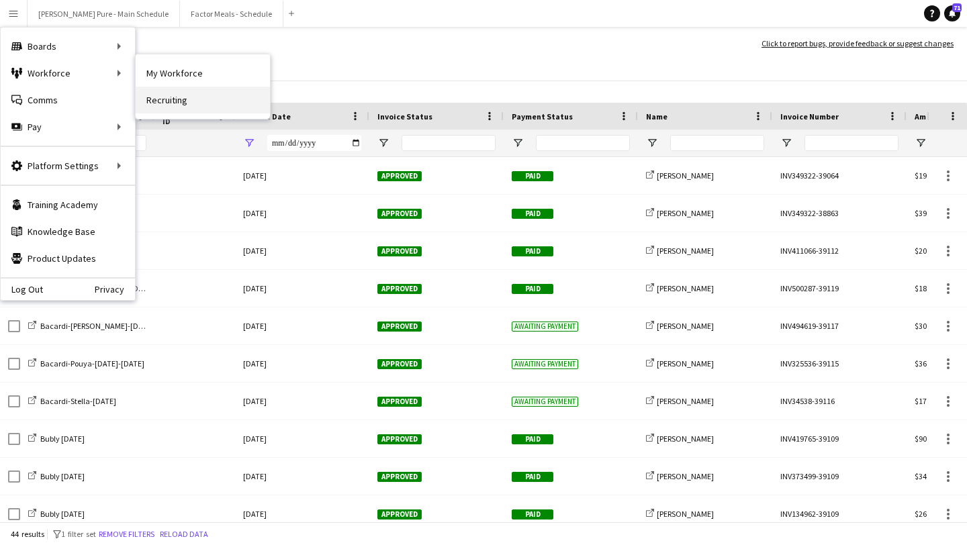
click at [196, 100] on link "Recruiting" at bounding box center [203, 100] width 134 height 27
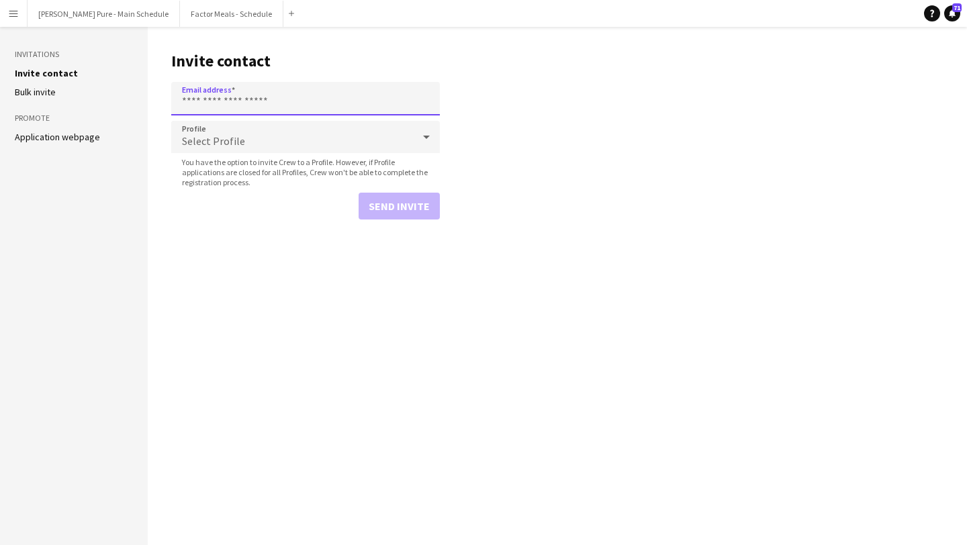
click at [267, 99] on input "Email address" at bounding box center [305, 99] width 269 height 34
paste input "**********"
type input "**********"
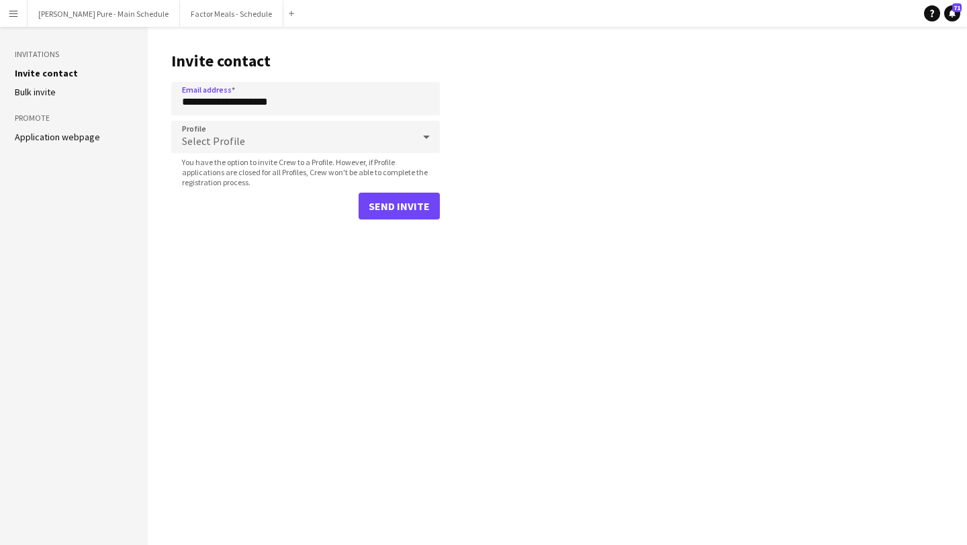
click at [420, 221] on main "**********" at bounding box center [558, 286] width 820 height 519
click at [420, 220] on main "**********" at bounding box center [558, 286] width 820 height 519
click at [420, 210] on button "Send invite" at bounding box center [399, 206] width 81 height 27
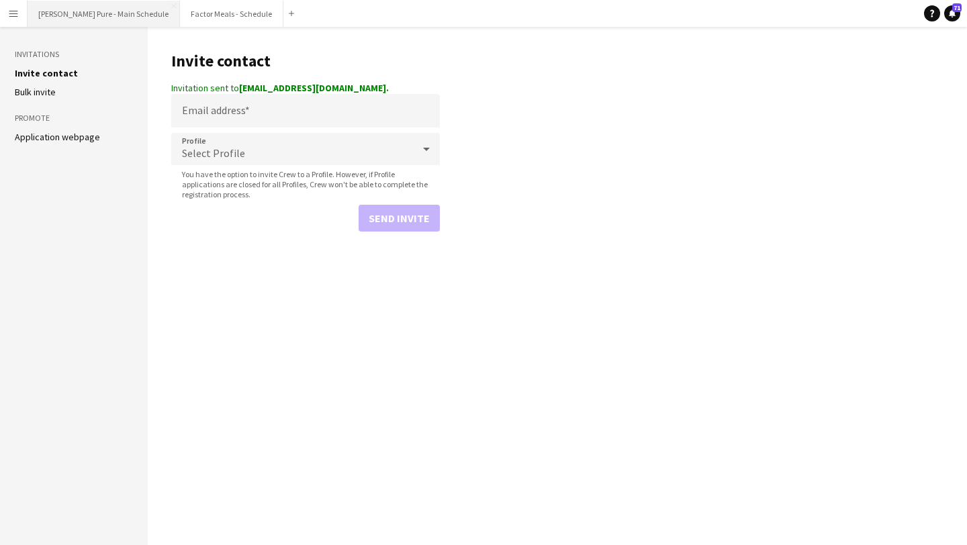
click at [62, 8] on button "[PERSON_NAME] Pure - Main Schedule Close" at bounding box center [104, 14] width 152 height 26
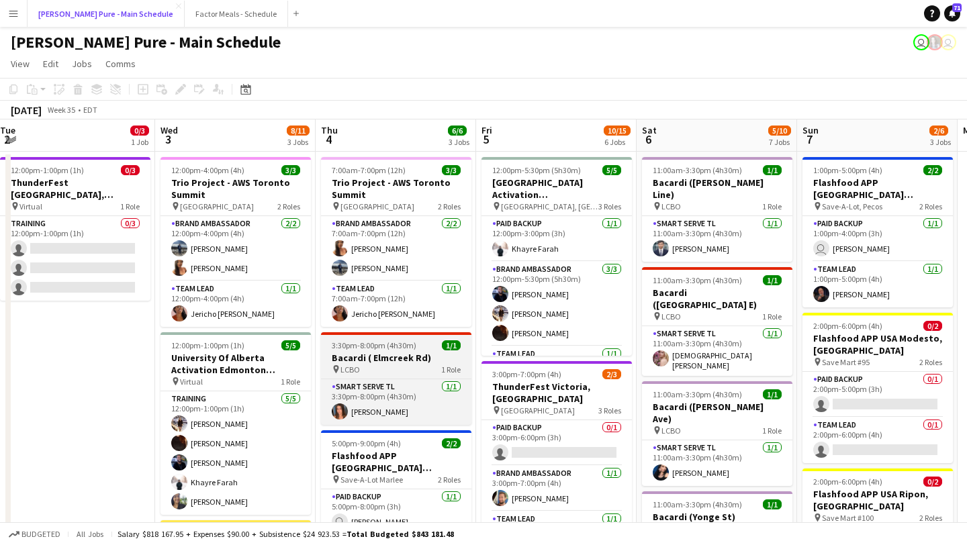
scroll to position [0, 674]
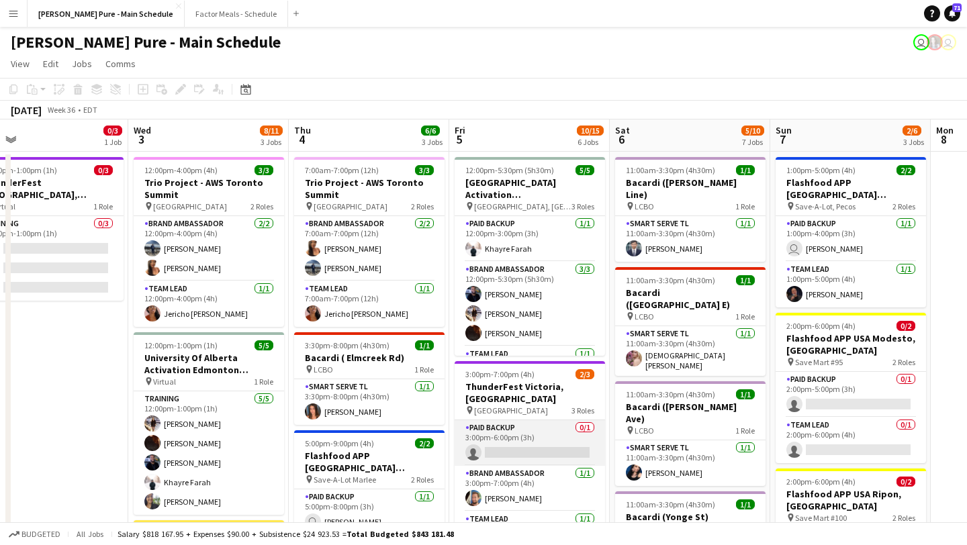
click at [537, 437] on app-card-role "Paid Backup 0/1 3:00pm-6:00pm (3h) single-neutral-actions" at bounding box center [530, 444] width 150 height 46
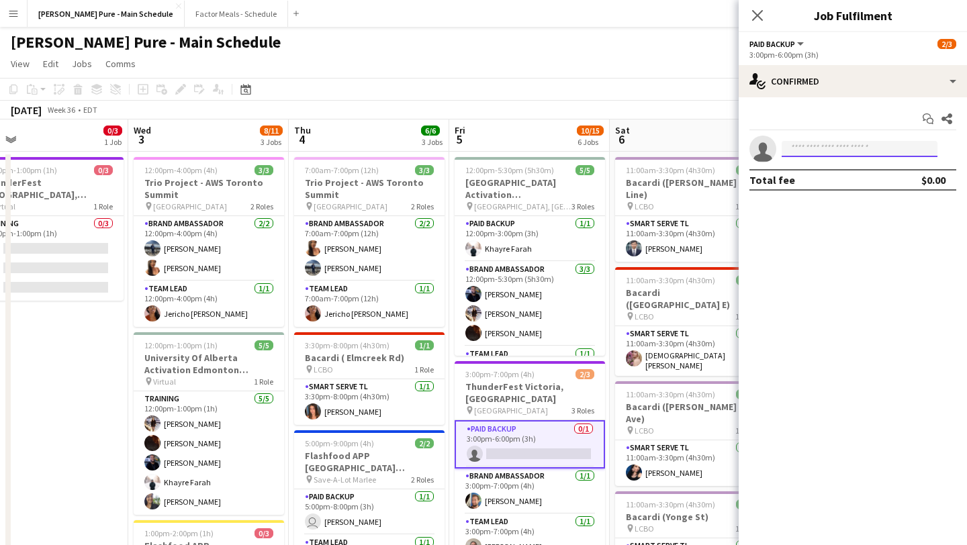
drag, startPoint x: 832, startPoint y: 149, endPoint x: 832, endPoint y: 142, distance: 7.4
click at [832, 148] on input at bounding box center [860, 149] width 156 height 16
type input "*"
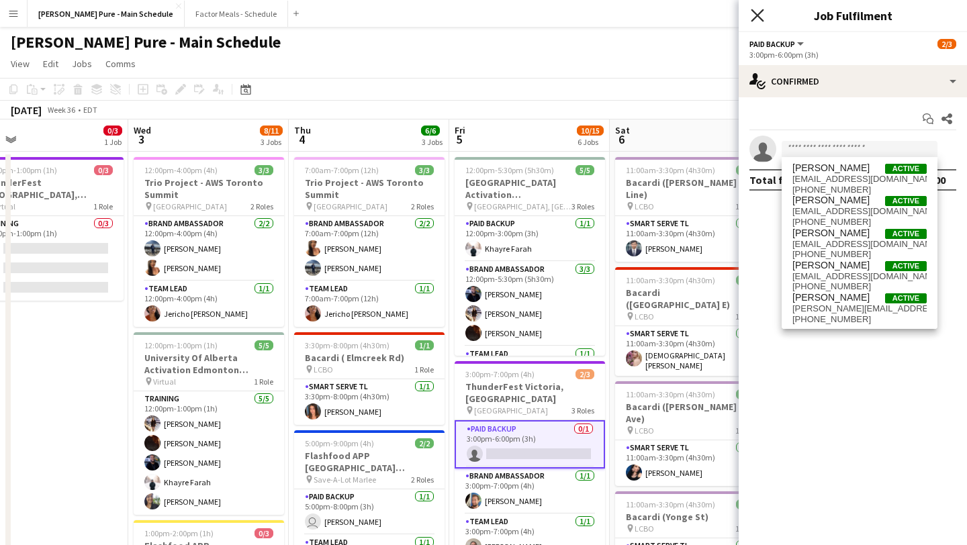
click at [758, 19] on icon "Close pop-in" at bounding box center [757, 15] width 13 height 13
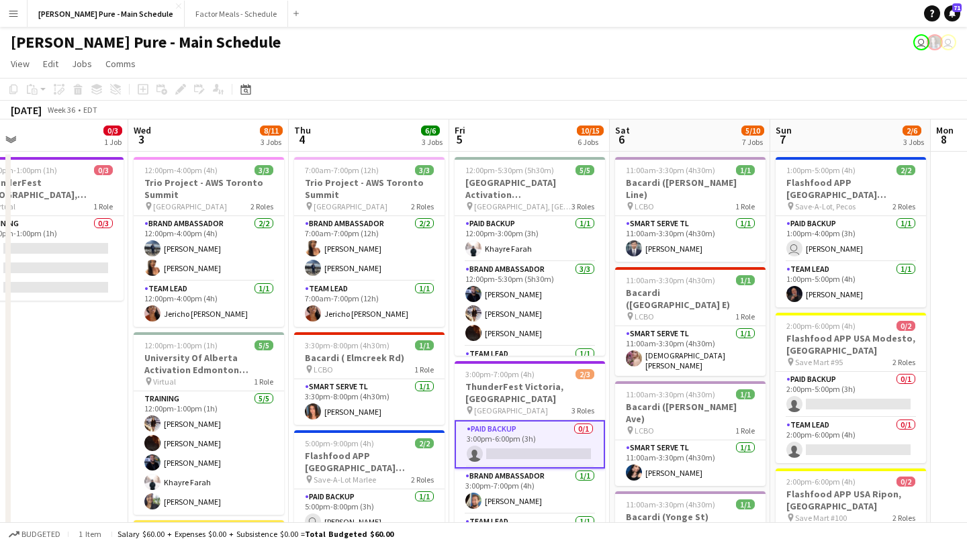
click at [17, 13] on app-icon "Menu" at bounding box center [13, 13] width 11 height 11
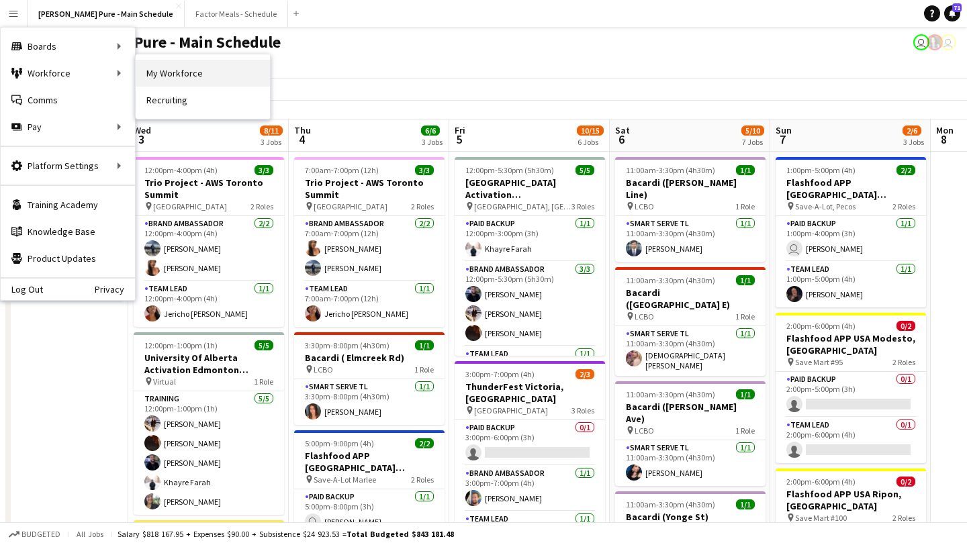
click at [210, 66] on link "My Workforce" at bounding box center [203, 73] width 134 height 27
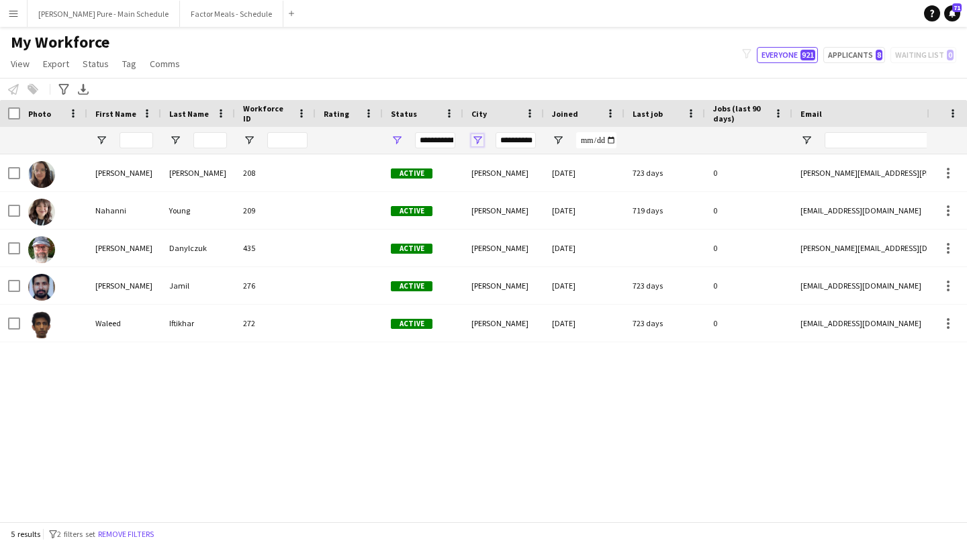
click at [479, 138] on span "Open Filter Menu" at bounding box center [478, 140] width 12 height 12
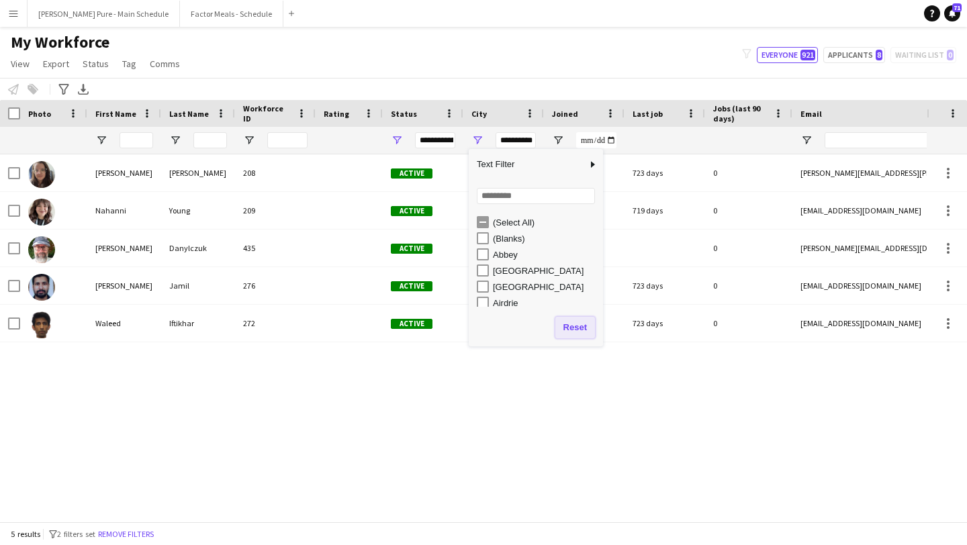
click at [575, 336] on button "Reset" at bounding box center [576, 327] width 40 height 21
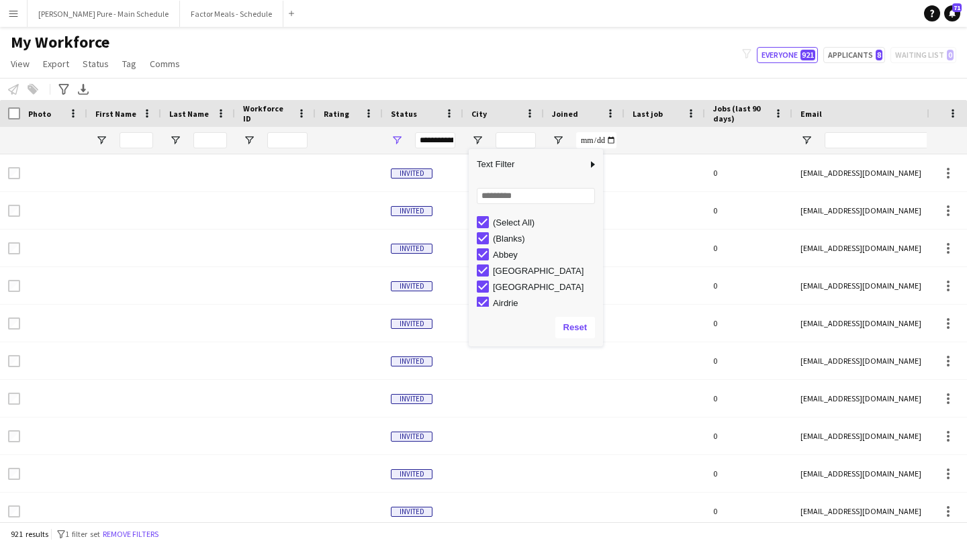
click at [537, 61] on div "My Workforce View Views Default view Tag New view Update view Delete view Edit …" at bounding box center [483, 55] width 967 height 46
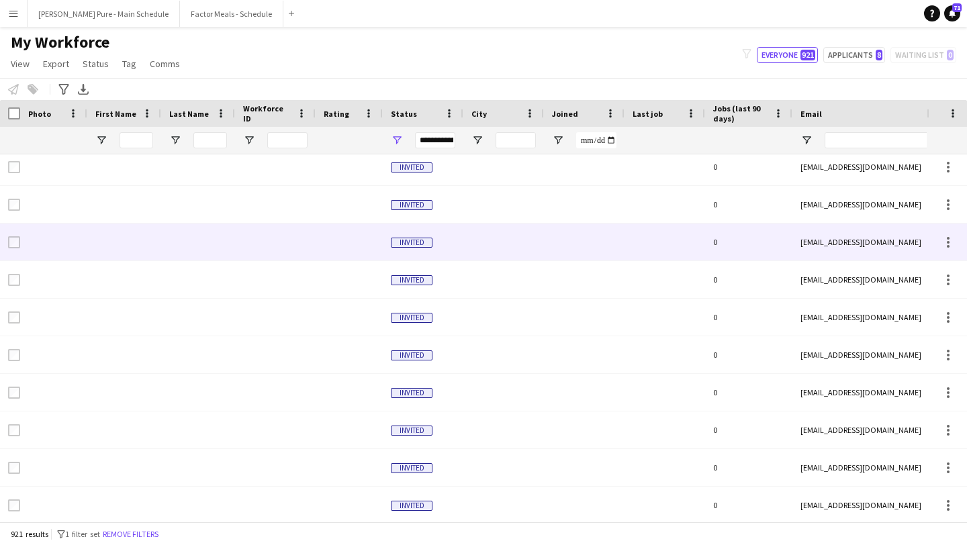
scroll to position [721, 0]
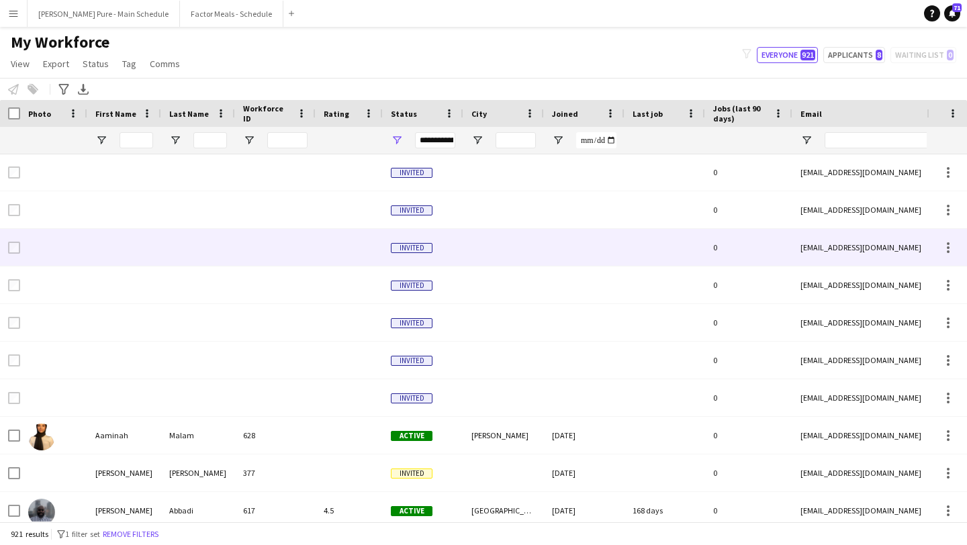
drag, startPoint x: 521, startPoint y: 260, endPoint x: 398, endPoint y: 101, distance: 201.2
click at [398, 122] on div "Workforce Details Photo First Name" at bounding box center [483, 311] width 967 height 422
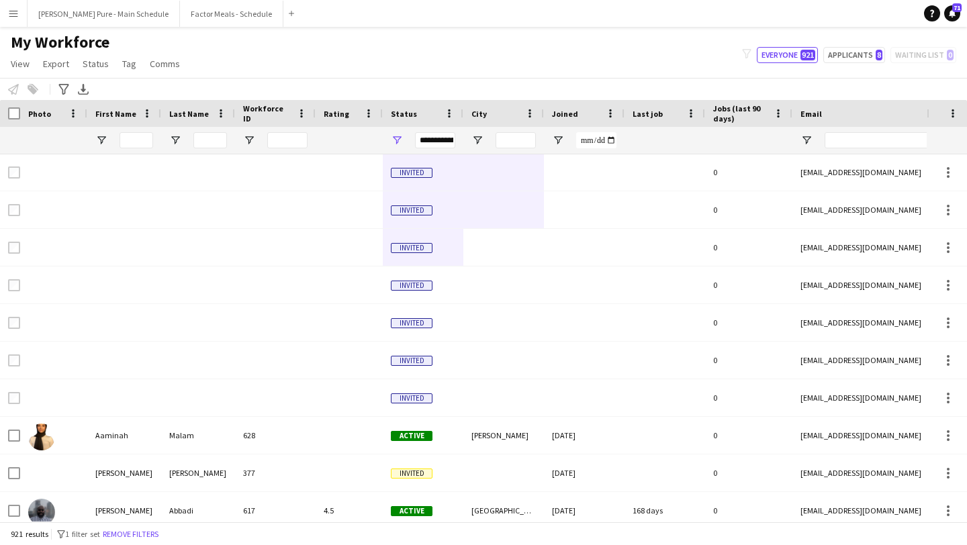
click at [401, 7] on app-navbar "Menu Boards Boards Boards All jobs Status Workforce Workforce My Workforce Recr…" at bounding box center [483, 13] width 967 height 27
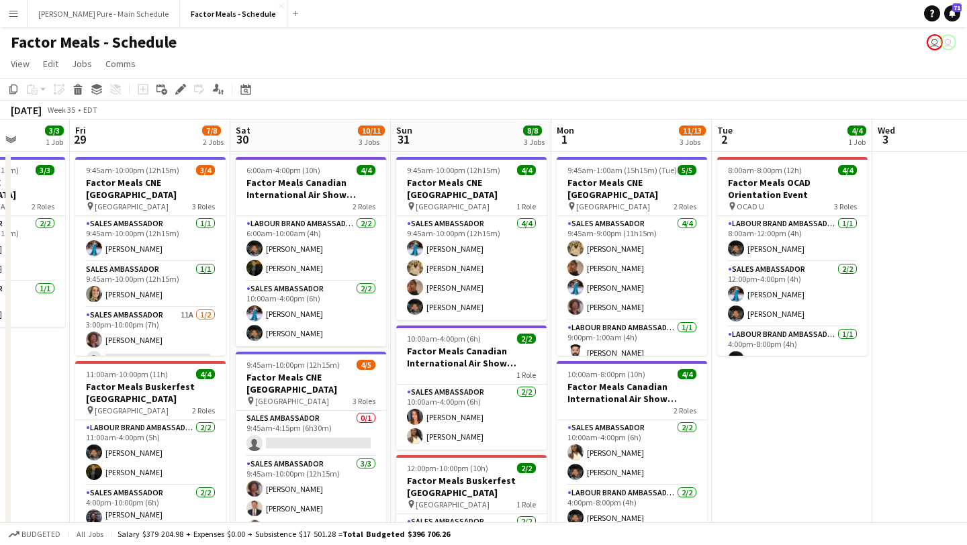
scroll to position [0, 431]
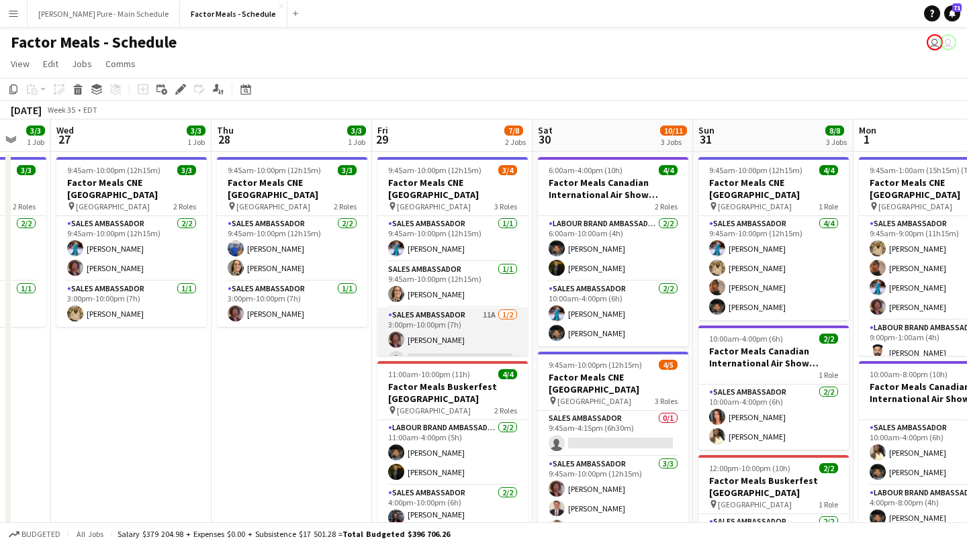
click at [451, 342] on app-card-role "Sales Ambassador 11A 1/2 3:00pm-10:00pm (7h) Destiny Kondell single-neutral-act…" at bounding box center [453, 340] width 150 height 65
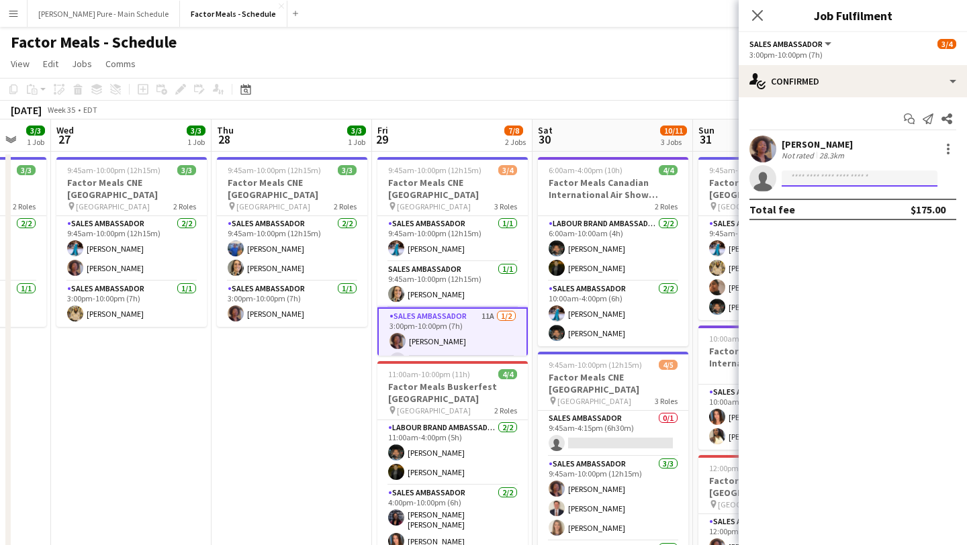
click at [825, 183] on input at bounding box center [860, 179] width 156 height 16
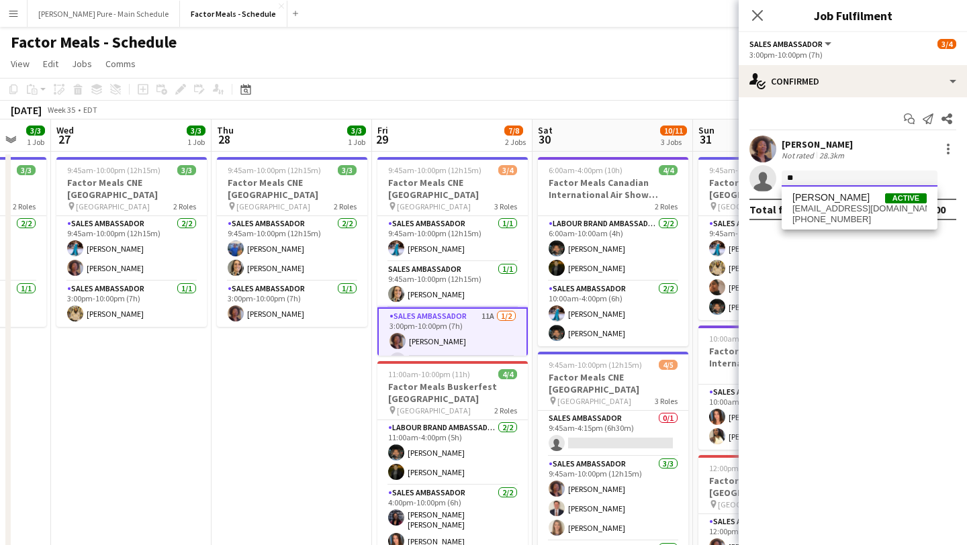
type input "*"
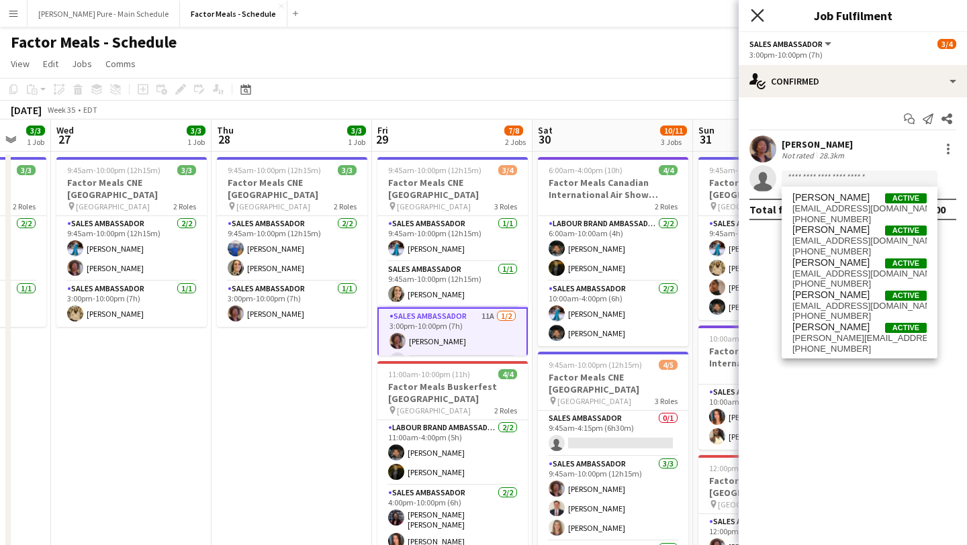
click at [758, 21] on icon "Close pop-in" at bounding box center [757, 15] width 13 height 13
